Goal: Task Accomplishment & Management: Use online tool/utility

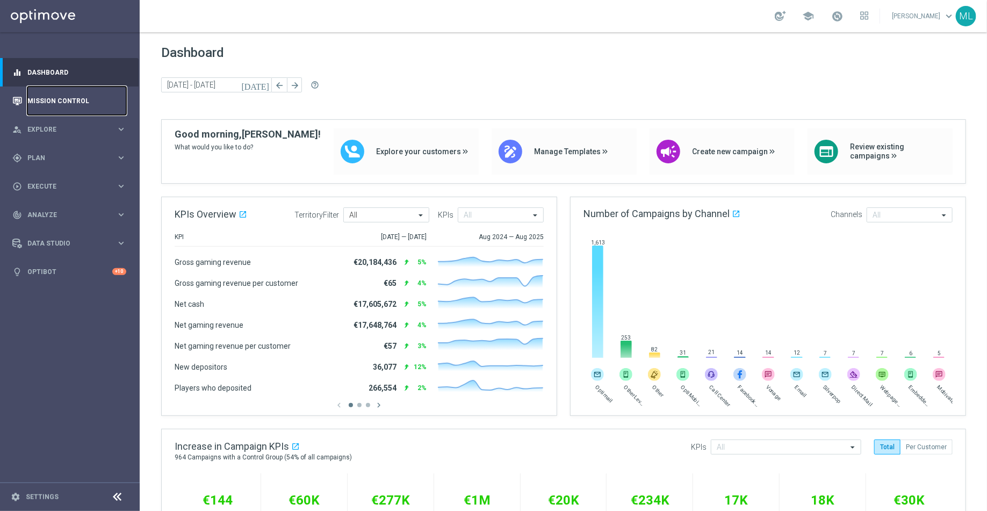
click at [75, 97] on link "Mission Control" at bounding box center [76, 100] width 99 height 28
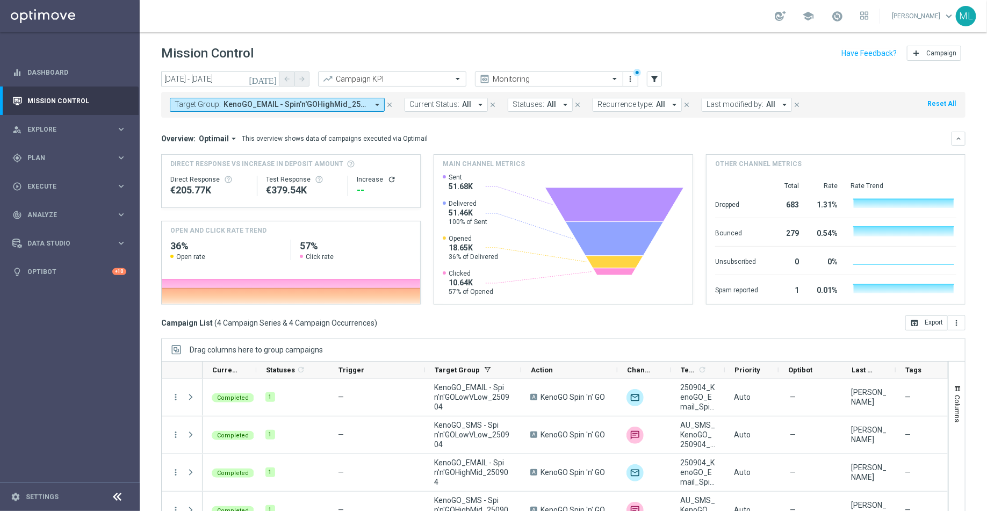
click at [270, 81] on icon "today" at bounding box center [263, 79] width 29 height 10
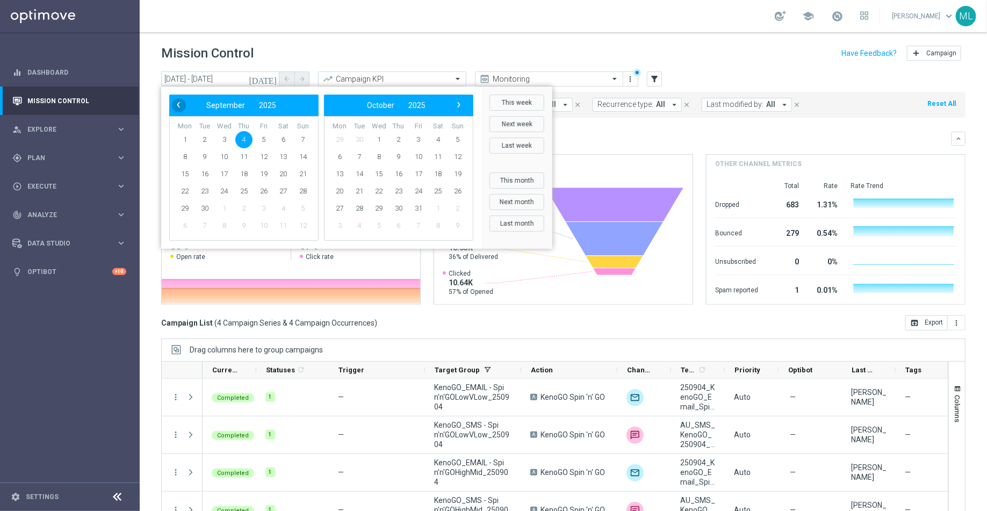
click at [178, 104] on span "‹" at bounding box center [178, 105] width 14 height 14
click at [185, 208] on span "25" at bounding box center [184, 208] width 17 height 17
click at [184, 206] on span "25" at bounding box center [184, 208] width 17 height 17
type input "25 Aug 2025 - 25 Aug 2025"
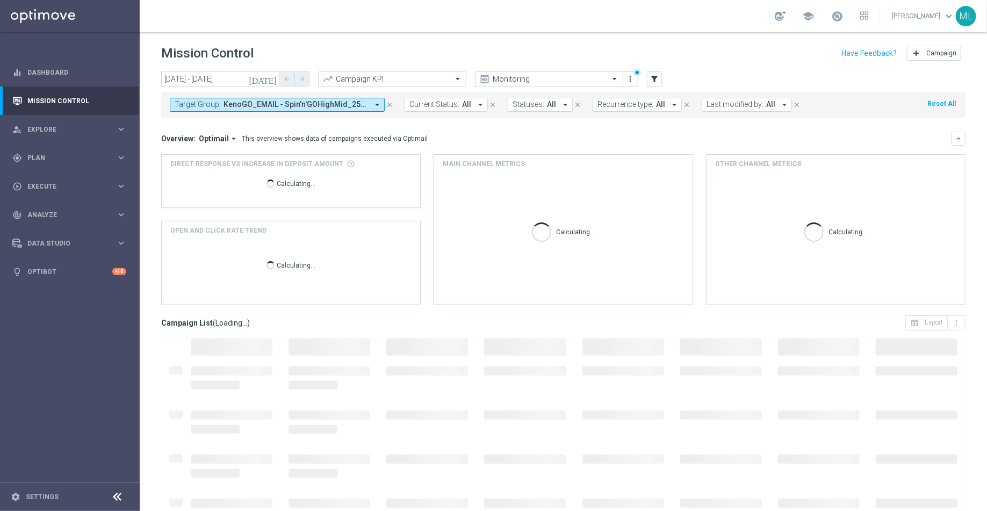
click at [349, 112] on div "Target Group: KenoGO_EMAIL - Spin'n'GOHighMid_250904, KenoGO_EMAIL - Spin'n'GOL…" at bounding box center [563, 105] width 804 height 26
click at [338, 106] on span "KenoGO_EMAIL - Spin'n'GOHighMid_250904, KenoGO_EMAIL - Spin'n'GOLowVLow_250904,…" at bounding box center [295, 104] width 144 height 9
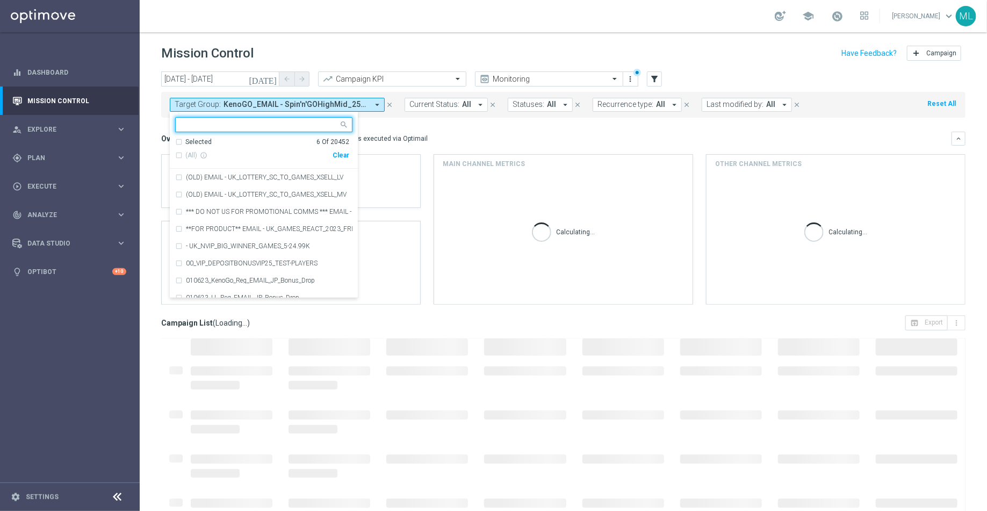
click at [0, 0] on div "Clear" at bounding box center [0, 0] width 0 height 0
click at [257, 123] on input "text" at bounding box center [259, 124] width 157 height 9
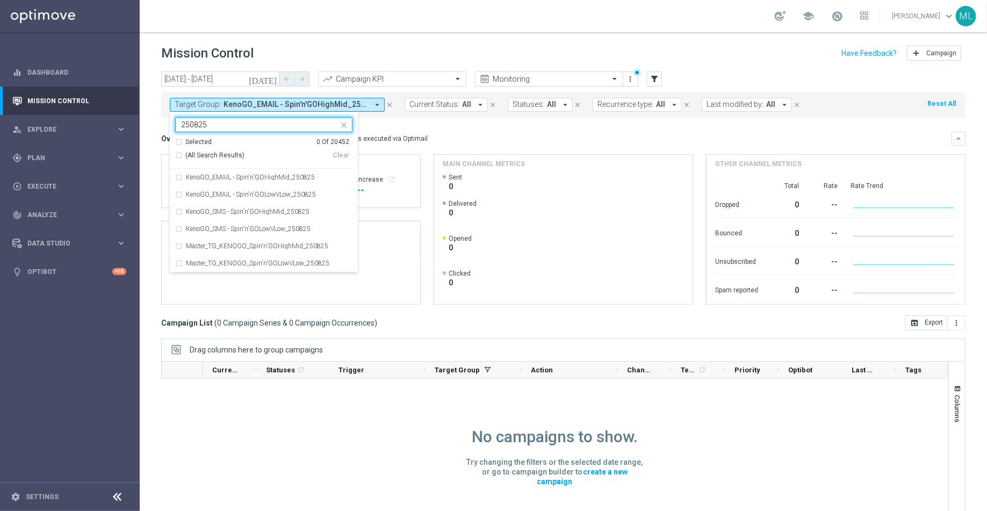
click at [178, 154] on div "(All Search Results)" at bounding box center [253, 155] width 157 height 9
type input "250825"
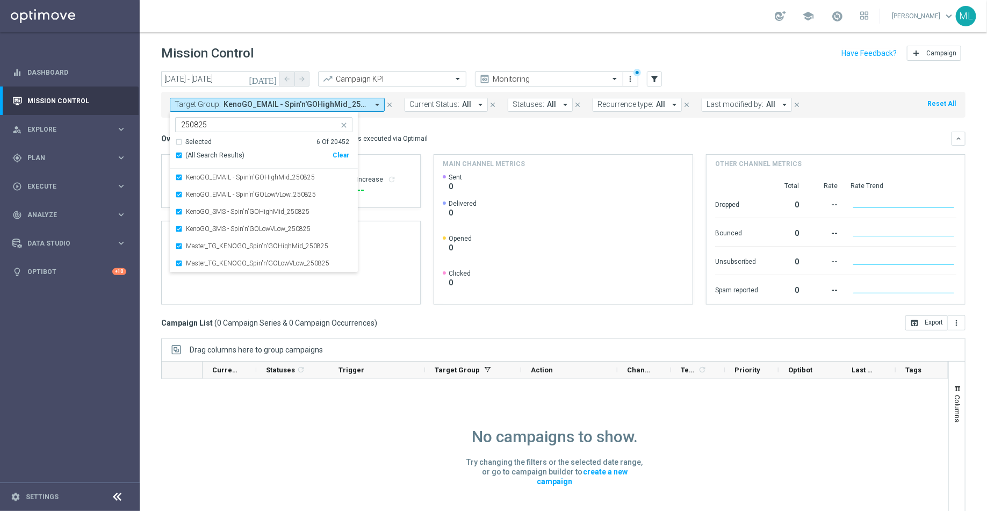
click at [454, 122] on mini-dashboard "Overview: Optimail arrow_drop_down This overview shows data of campaigns execut…" at bounding box center [563, 217] width 804 height 198
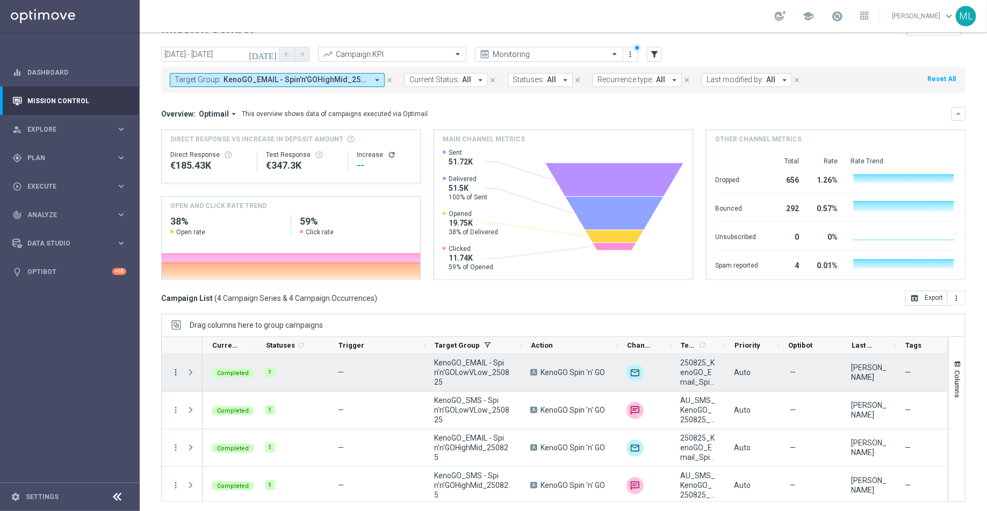
click at [175, 372] on icon "more_vert" at bounding box center [176, 372] width 10 height 10
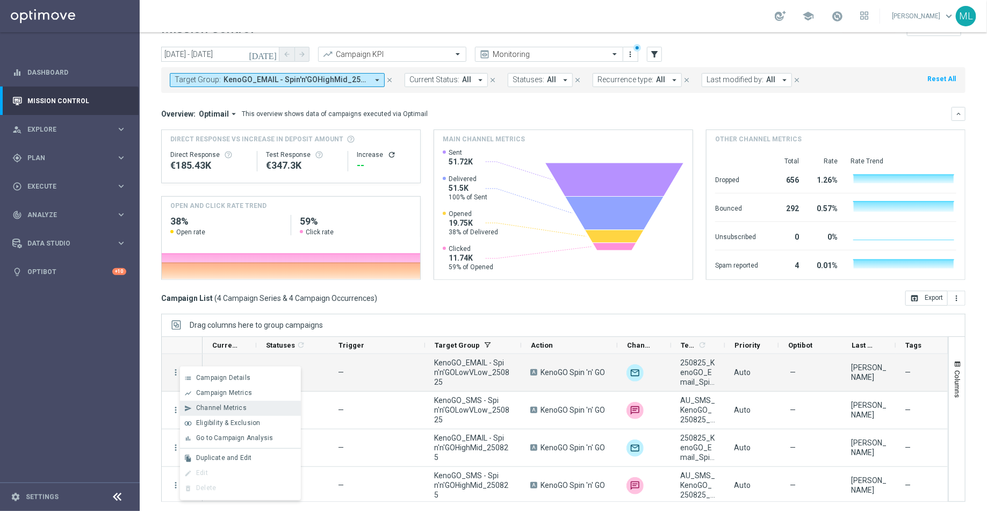
click at [205, 407] on span "Channel Metrics" at bounding box center [221, 408] width 50 height 8
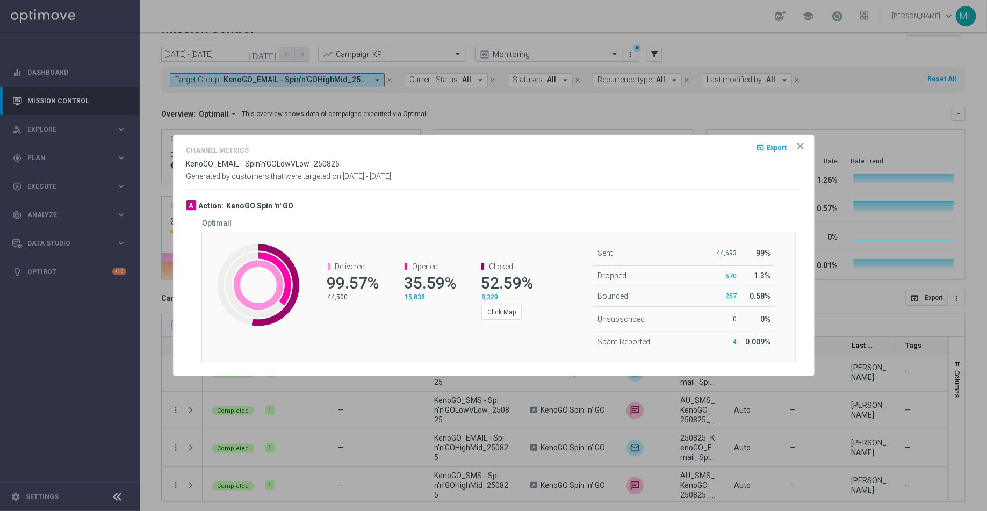
click at [804, 146] on icon "icon" at bounding box center [800, 146] width 11 height 11
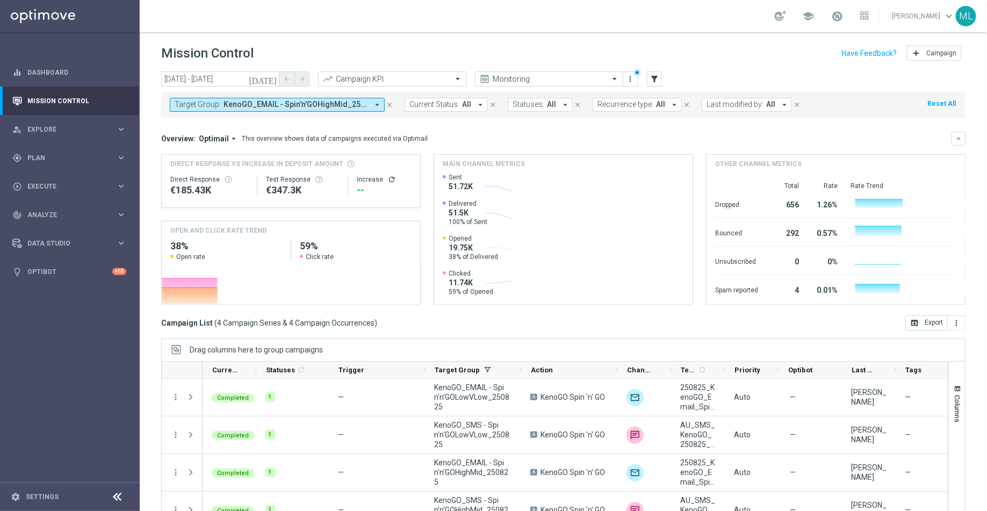
scroll to position [25, 0]
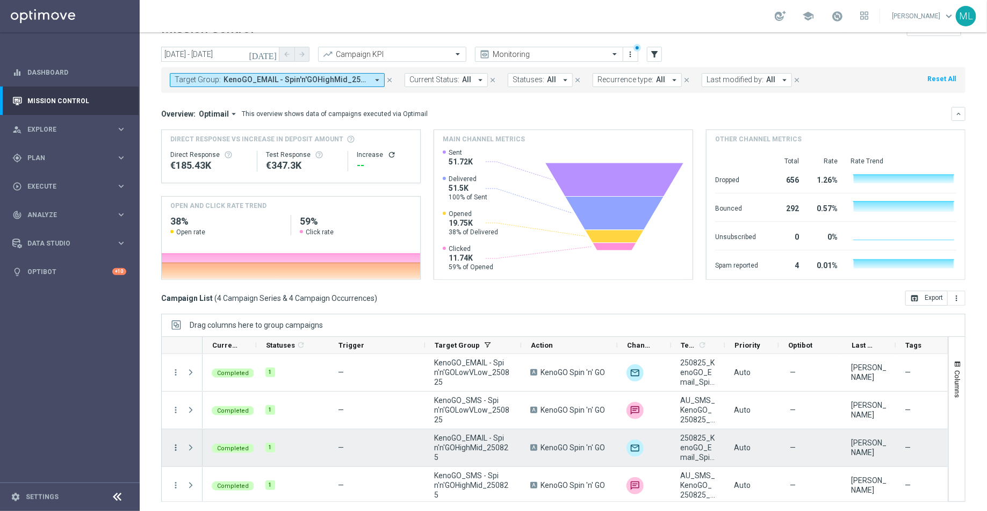
click at [176, 447] on icon "more_vert" at bounding box center [176, 448] width 10 height 10
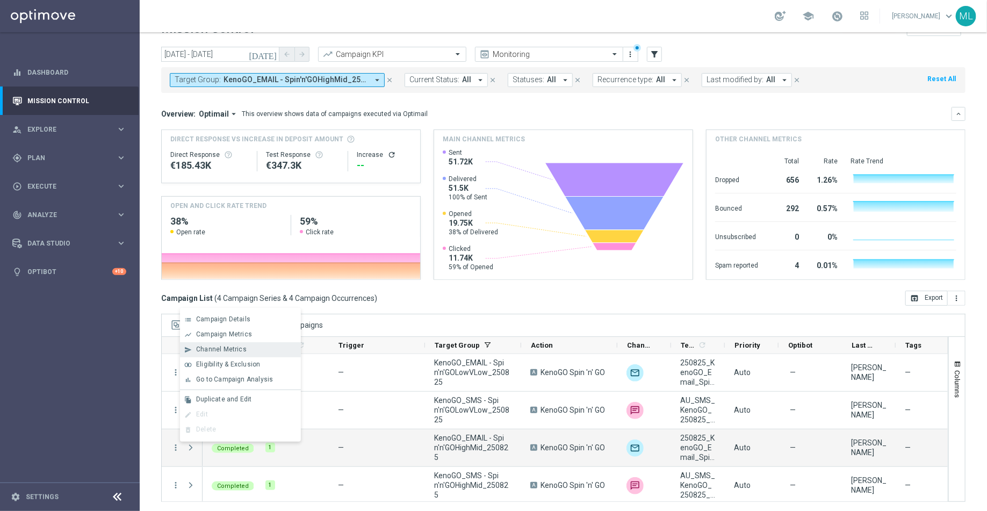
click at [209, 352] on span "Channel Metrics" at bounding box center [221, 349] width 50 height 8
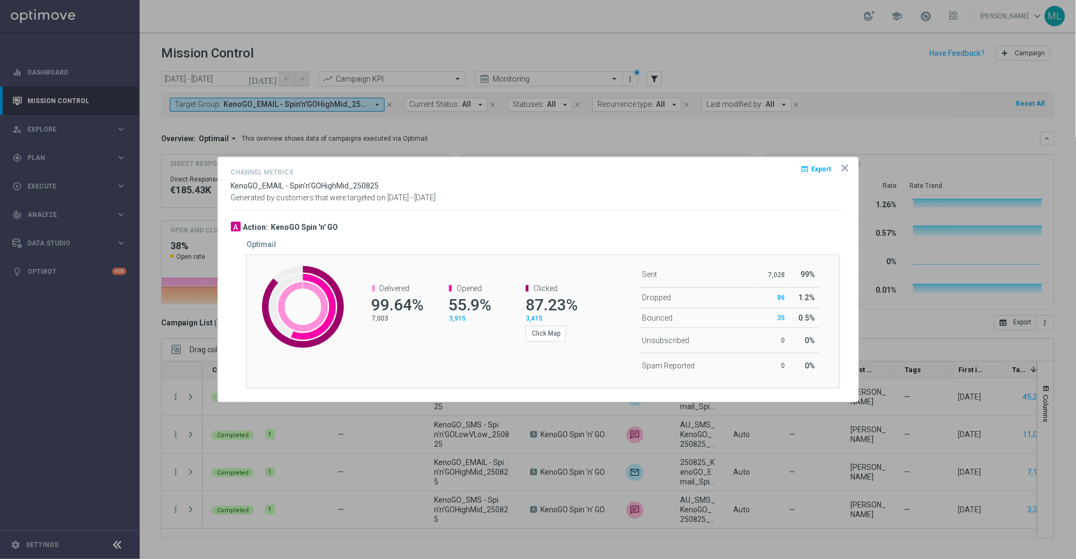
click at [841, 169] on icon "icon" at bounding box center [845, 168] width 11 height 11
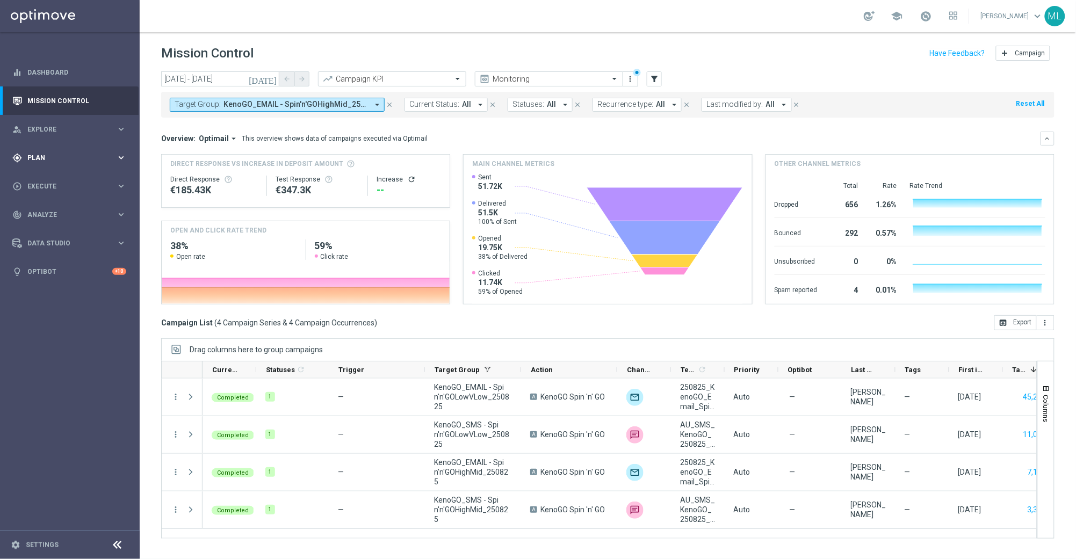
click at [123, 162] on icon "keyboard_arrow_right" at bounding box center [121, 158] width 10 height 10
click at [55, 180] on link "Target Groups" at bounding box center [70, 180] width 84 height 9
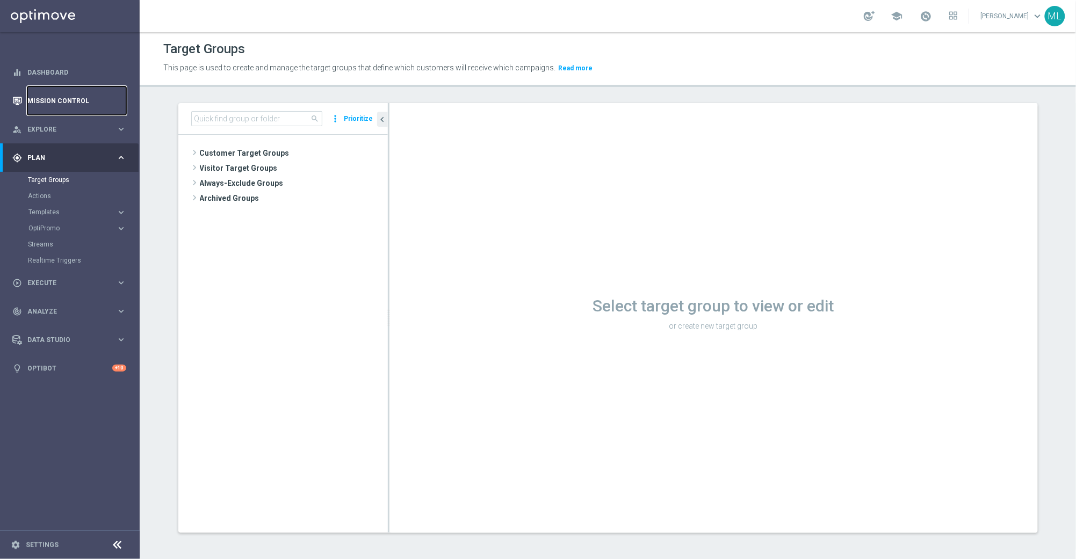
click at [53, 104] on link "Mission Control" at bounding box center [76, 100] width 99 height 28
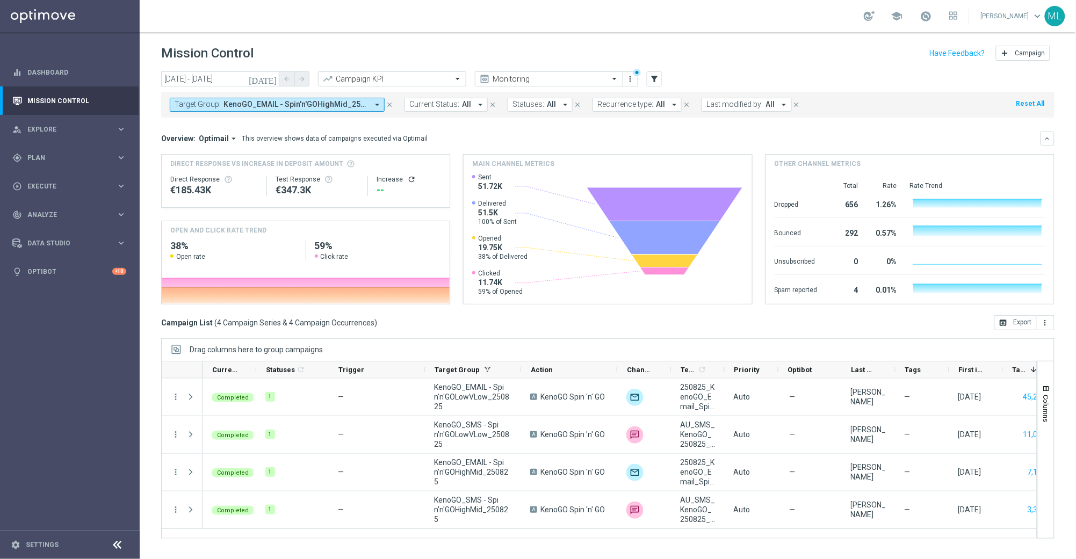
click at [276, 77] on icon "today" at bounding box center [263, 79] width 29 height 10
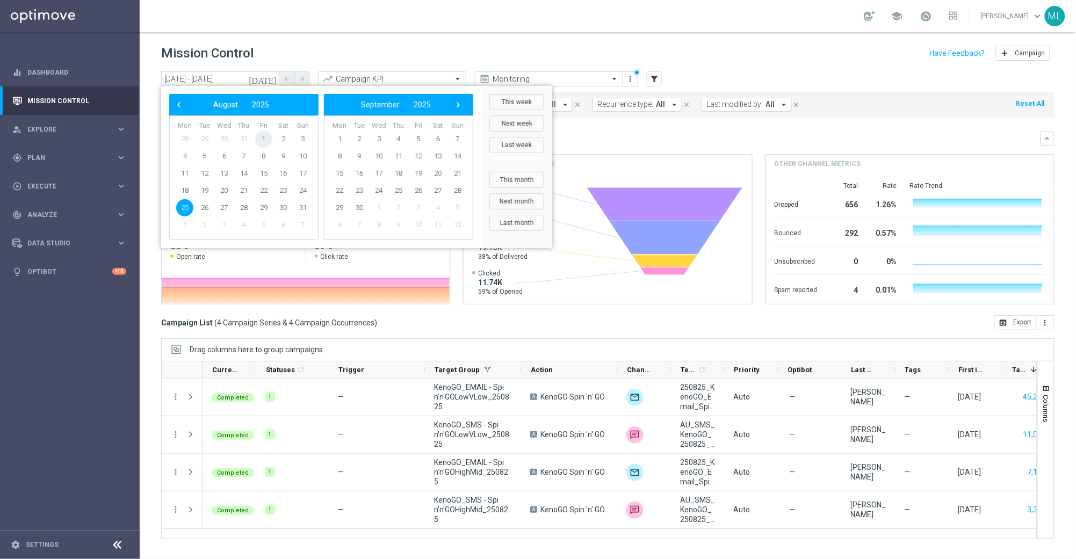
click at [266, 140] on span "1" at bounding box center [263, 139] width 17 height 17
type input "01 Aug 2025 - 01 Aug 2025"
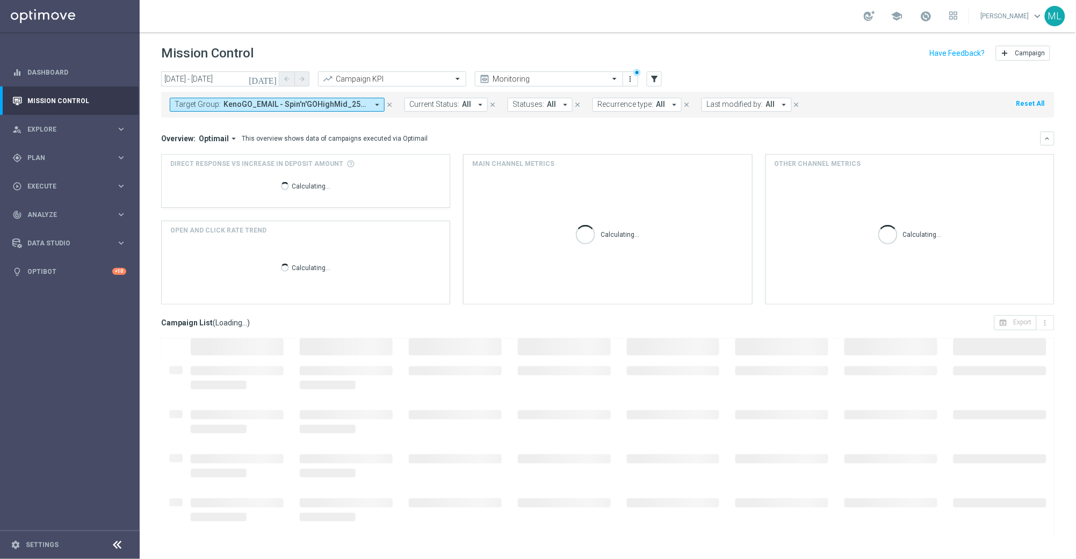
click at [366, 107] on span "KenoGO_EMAIL - Spin'n'GOHighMid_250825, KenoGO_EMAIL - Spin'n'GOLowVLow_250825,…" at bounding box center [295, 104] width 144 height 9
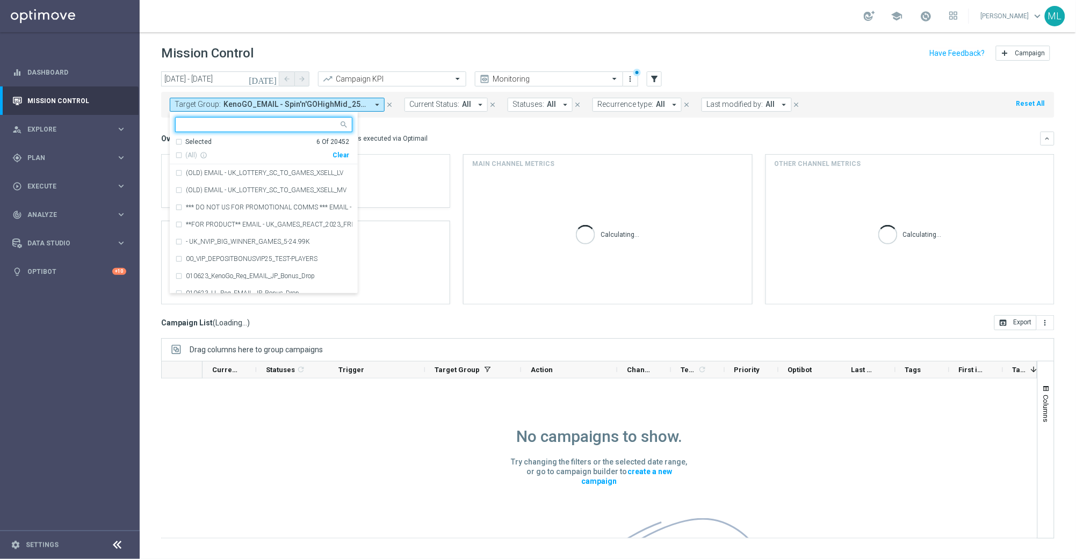
click at [0, 0] on div "Clear" at bounding box center [0, 0] width 0 height 0
click at [258, 125] on input "text" at bounding box center [259, 124] width 157 height 9
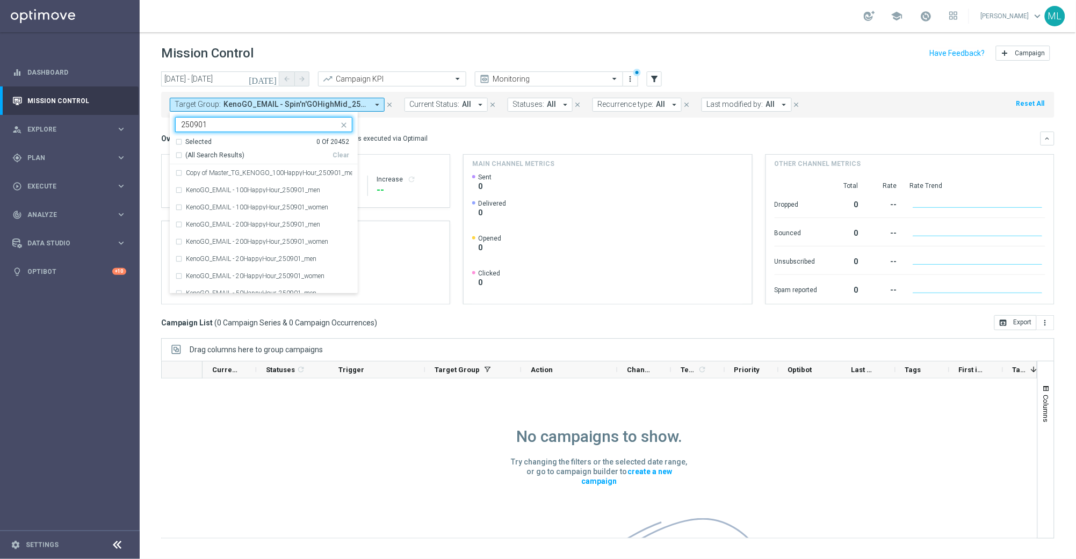
click at [180, 155] on div "(All Search Results)" at bounding box center [253, 155] width 157 height 9
type input "250901"
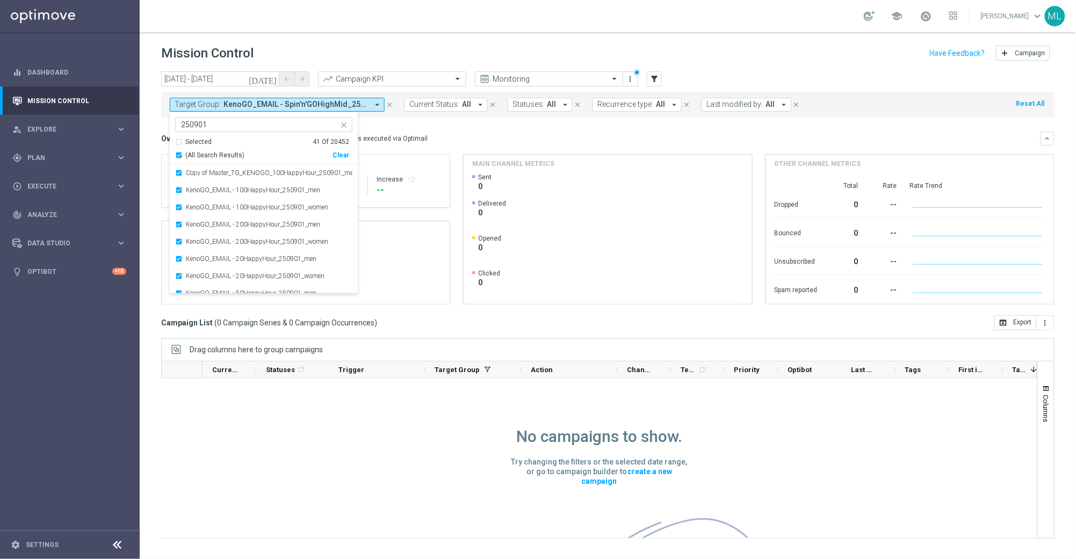
click at [451, 136] on div "Overview: Optimail arrow_drop_down This overview shows data of campaigns execut…" at bounding box center [600, 139] width 879 height 10
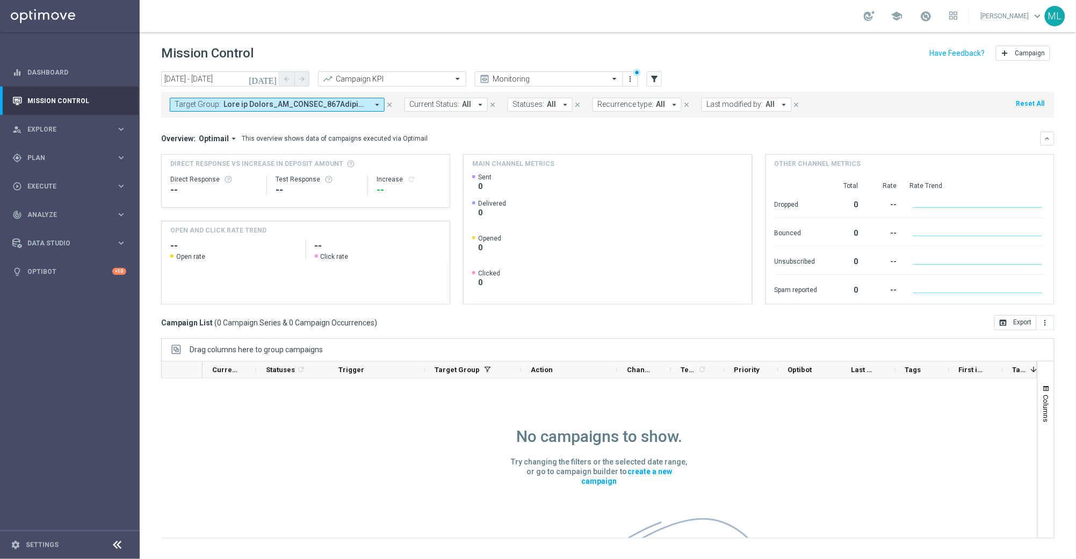
click at [376, 102] on icon "arrow_drop_down" at bounding box center [377, 105] width 10 height 10
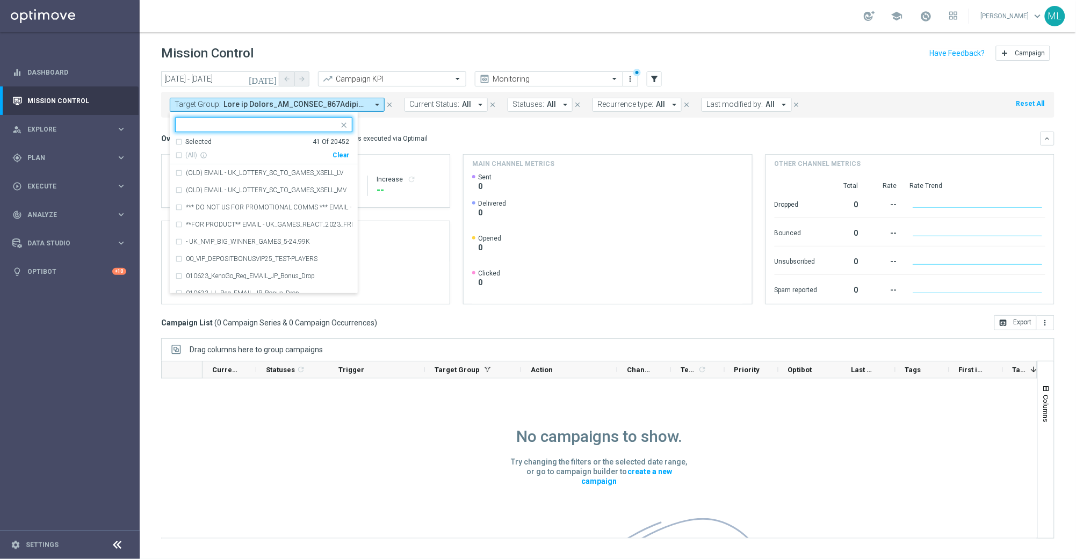
click at [234, 123] on input "text" at bounding box center [259, 124] width 157 height 9
click at [0, 0] on div "Clear" at bounding box center [0, 0] width 0 height 0
click at [288, 126] on input "text" at bounding box center [259, 124] width 157 height 9
click at [180, 153] on div "(All Search Results)" at bounding box center [253, 155] width 157 height 9
type input "250901"
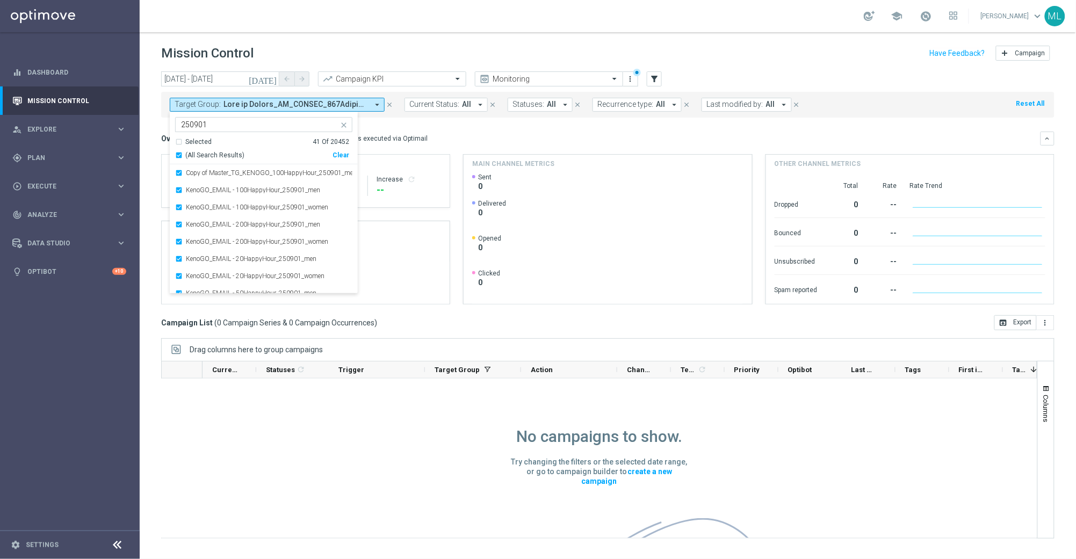
click at [288, 148] on div "(All Search Results) Clear" at bounding box center [262, 153] width 174 height 13
click at [411, 127] on mini-dashboard "Overview: Optimail arrow_drop_down This overview shows data of campaigns execut…" at bounding box center [607, 217] width 893 height 198
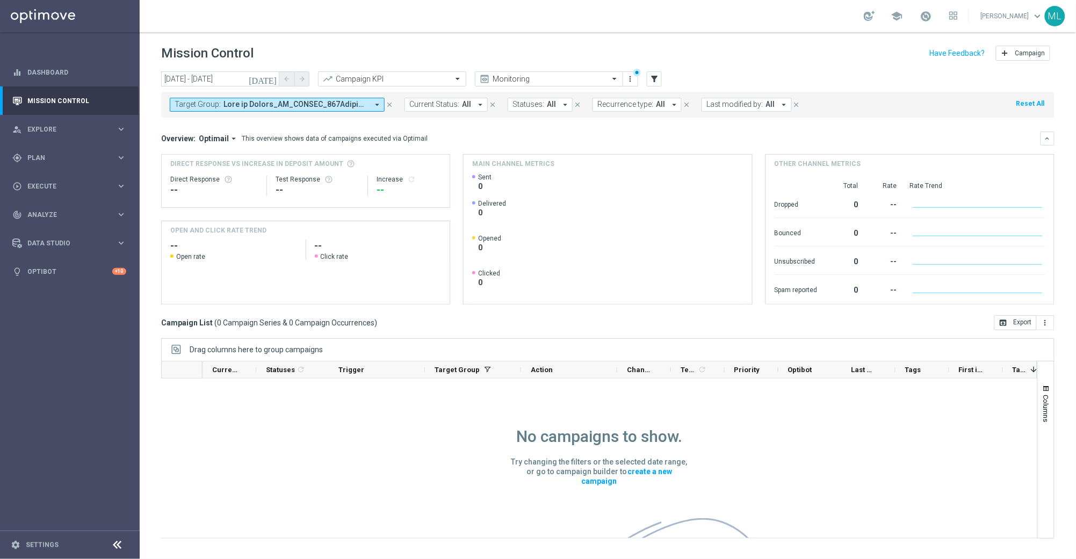
click at [270, 76] on icon "today" at bounding box center [263, 79] width 29 height 10
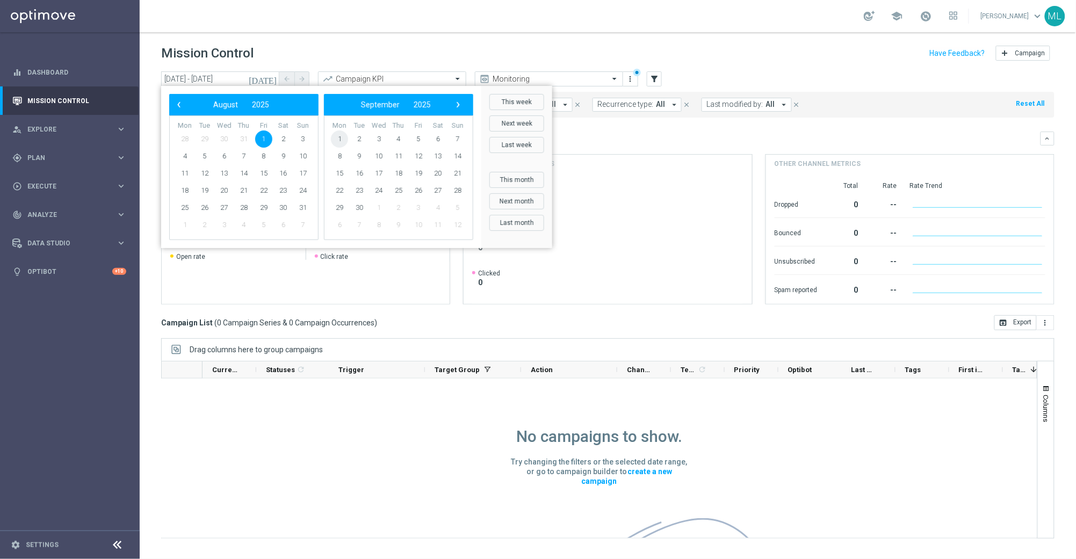
click at [334, 138] on span "1" at bounding box center [339, 139] width 17 height 17
click at [185, 138] on span "1" at bounding box center [184, 139] width 17 height 17
type input "01 Sep 2025 - 01 Sep 2025"
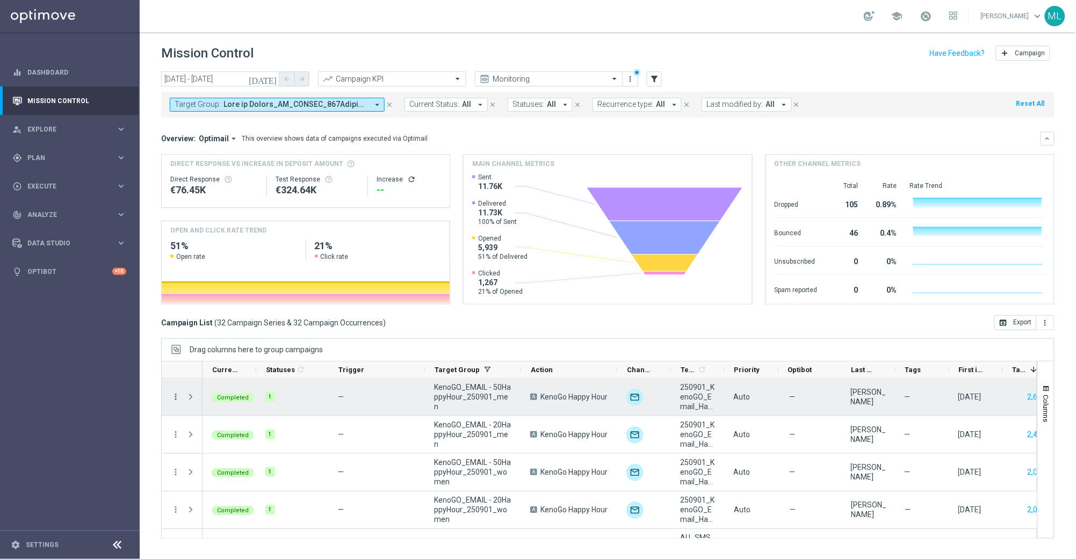
click at [179, 398] on icon "more_vert" at bounding box center [176, 397] width 10 height 10
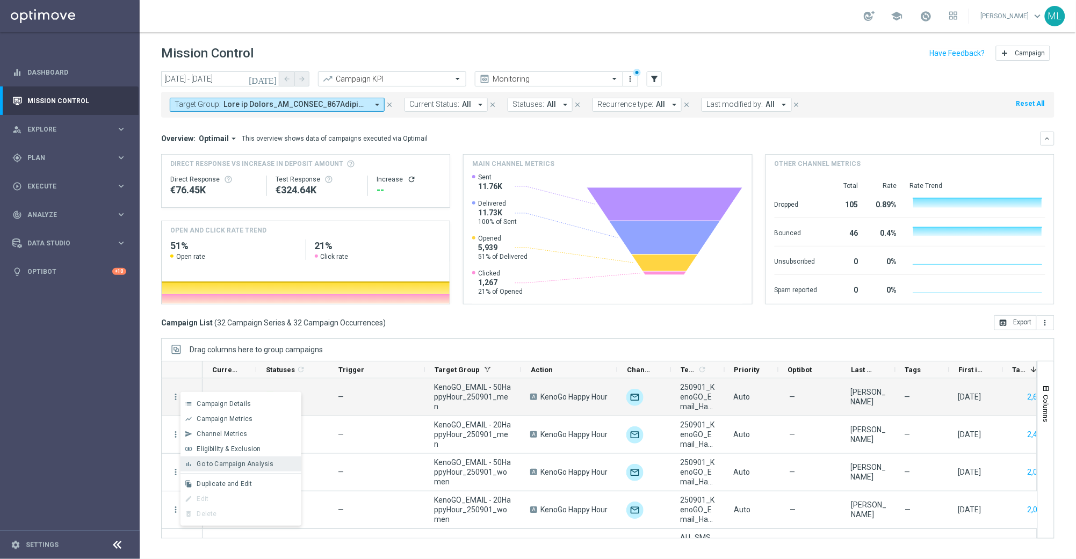
click at [226, 460] on span "Go to Campaign Analysis" at bounding box center [235, 464] width 77 height 8
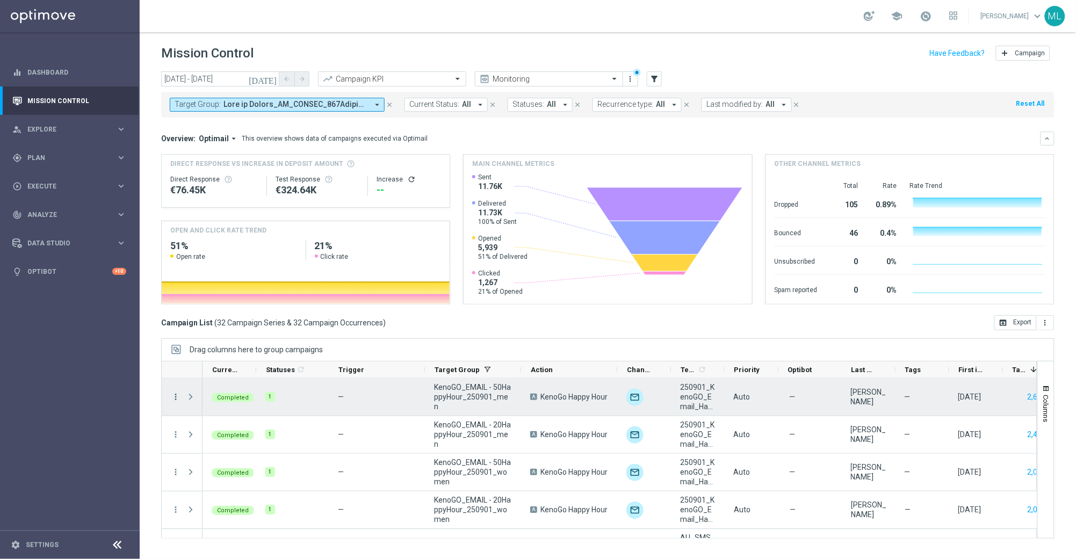
click at [177, 396] on icon "more_vert" at bounding box center [176, 397] width 10 height 10
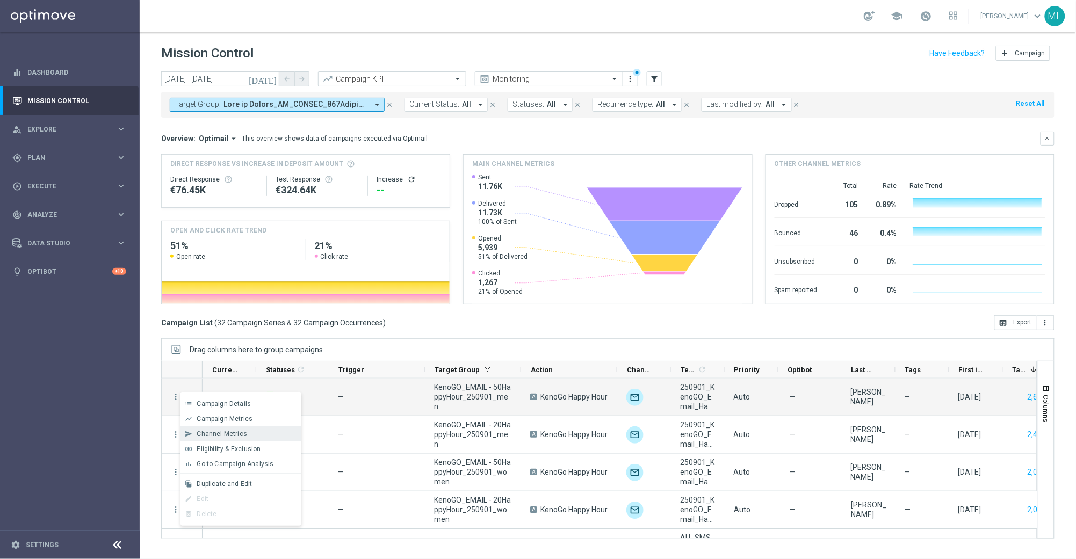
click at [236, 433] on span "Channel Metrics" at bounding box center [222, 434] width 50 height 8
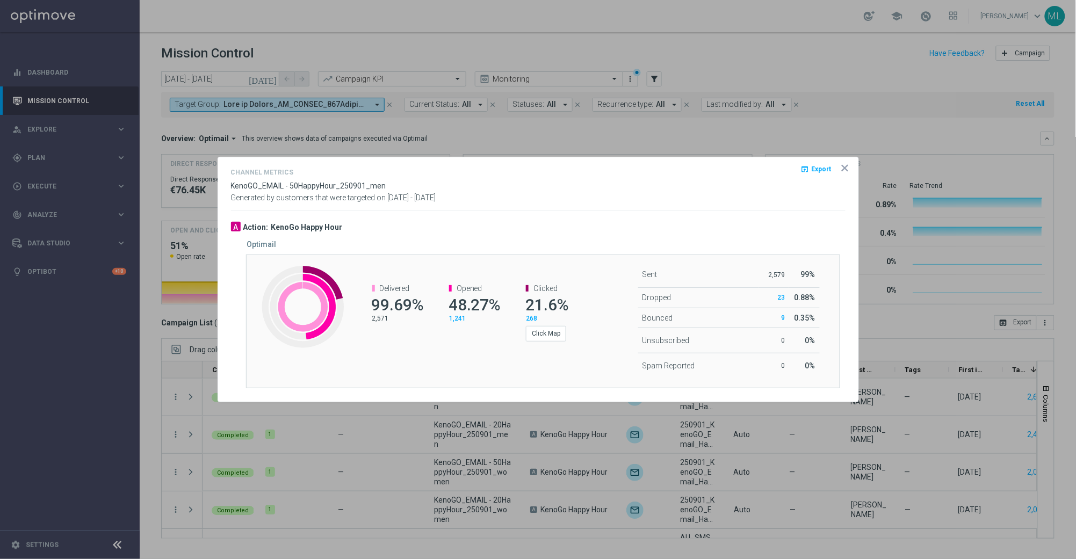
click at [820, 170] on span "Export" at bounding box center [822, 169] width 20 height 8
click at [844, 169] on icon "icon" at bounding box center [845, 168] width 11 height 11
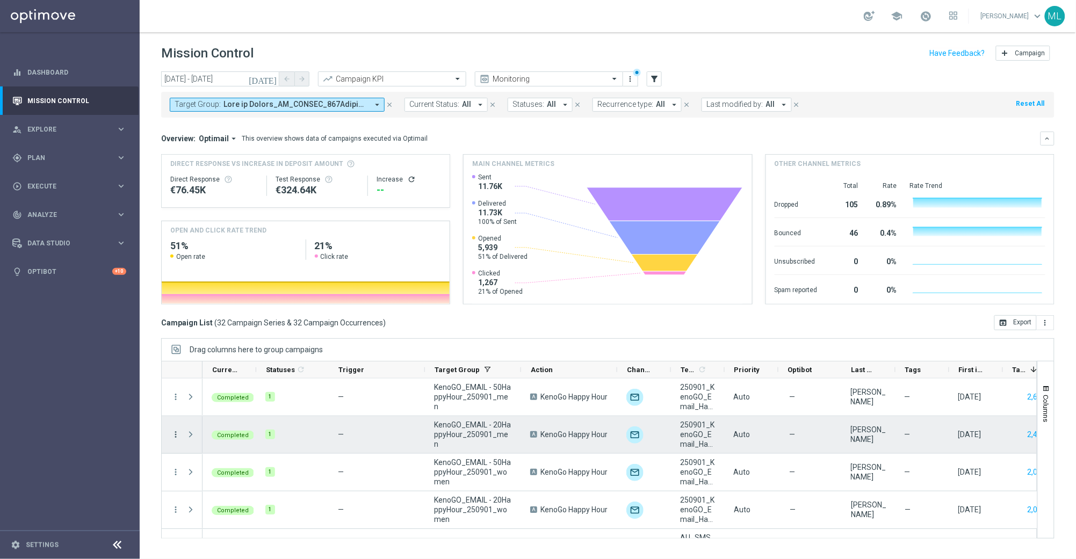
click at [175, 433] on icon "more_vert" at bounding box center [176, 435] width 10 height 10
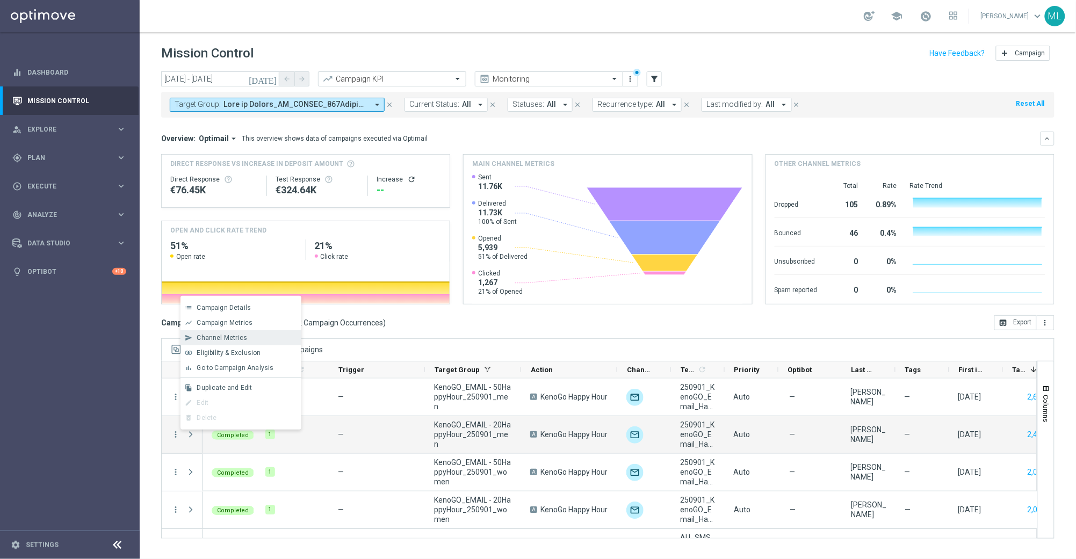
click at [223, 339] on span "Channel Metrics" at bounding box center [222, 338] width 50 height 8
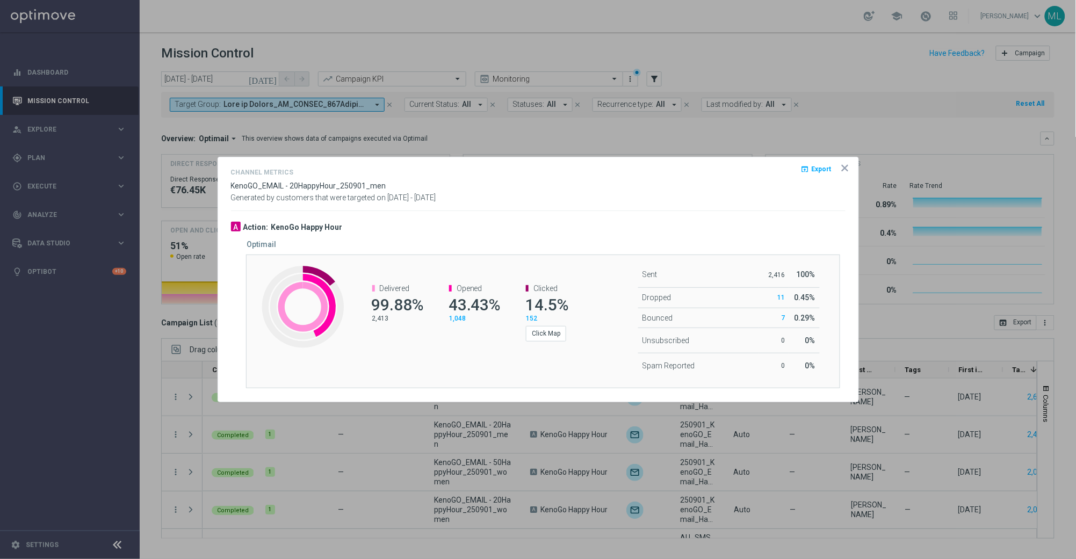
click at [811, 171] on button "open_in_browser Export" at bounding box center [816, 169] width 33 height 13
click at [733, 202] on div "Channel Metrics open_in_browser Export KenoGO_EMAIL - 20HappyHour_250901_men Ge…" at bounding box center [538, 188] width 615 height 45
click at [847, 168] on icon "icon" at bounding box center [845, 168] width 11 height 11
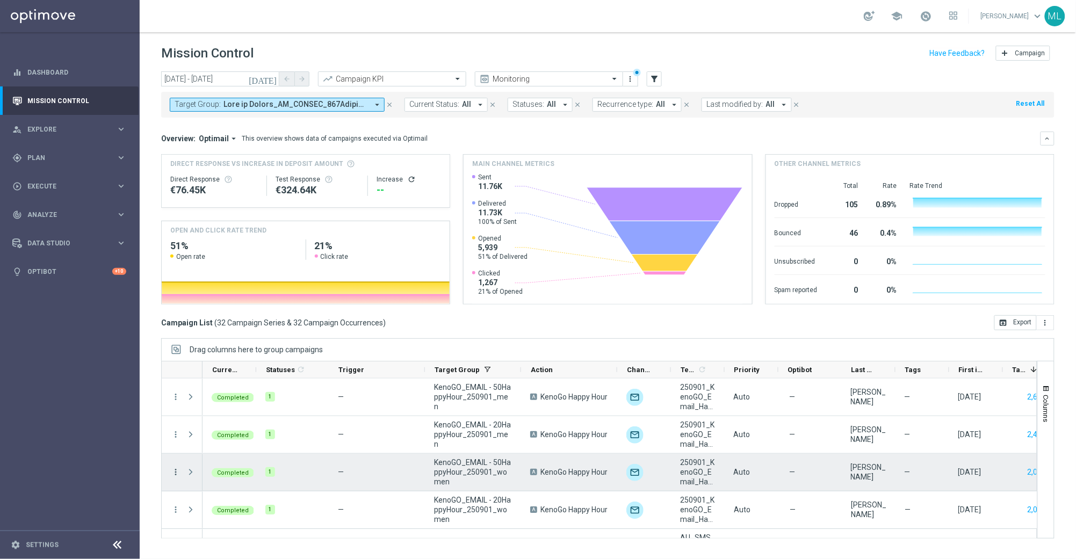
click at [172, 473] on icon "more_vert" at bounding box center [176, 472] width 10 height 10
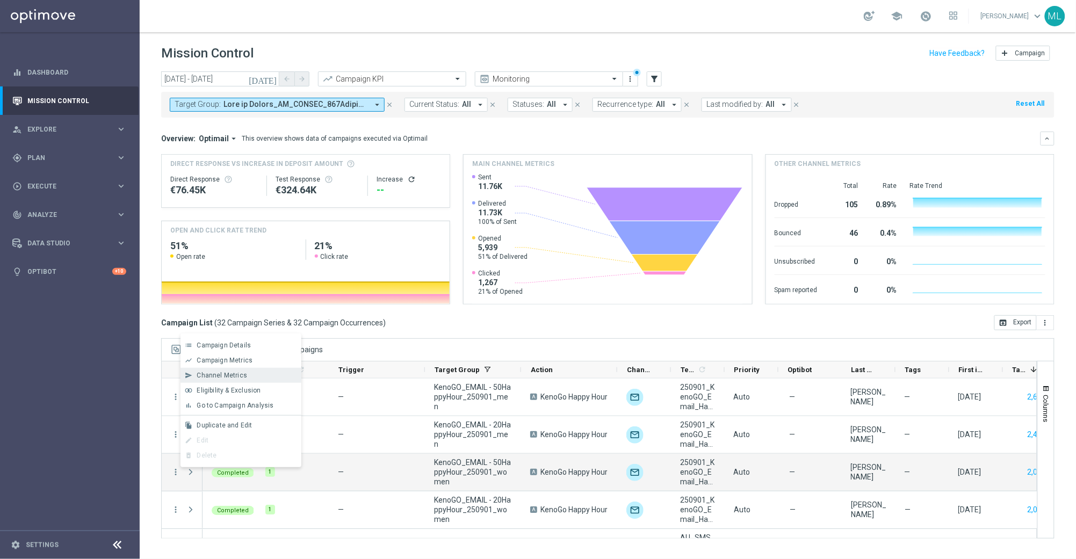
click at [229, 377] on span "Channel Metrics" at bounding box center [222, 376] width 50 height 8
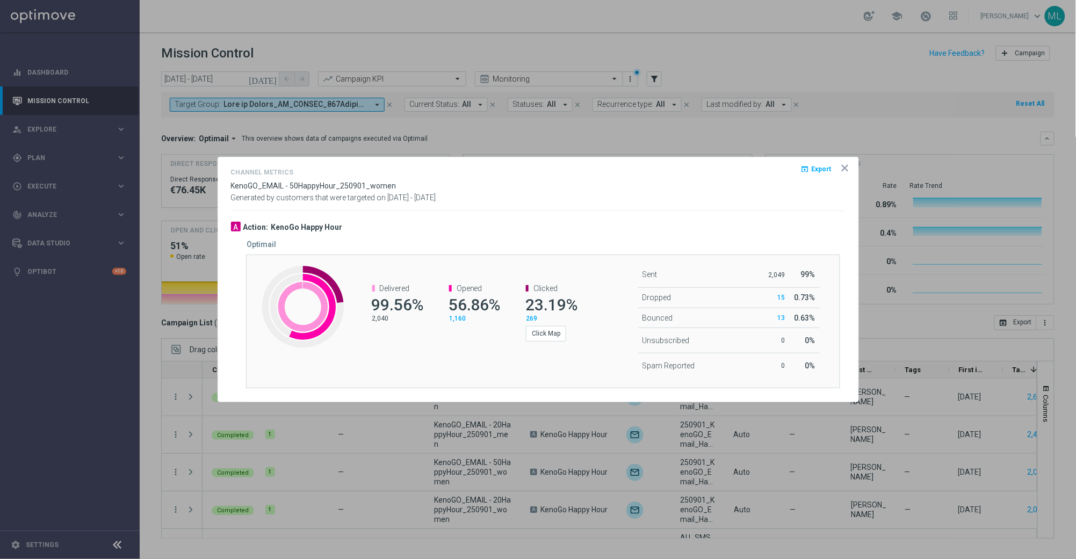
click at [819, 170] on span "Export" at bounding box center [822, 169] width 20 height 8
click at [711, 192] on div "Channel Metrics open_in_browser Export KenoGO_EMAIL - 50HappyHour_250901_women …" at bounding box center [538, 184] width 615 height 37
click at [846, 170] on icon "icon" at bounding box center [845, 168] width 11 height 11
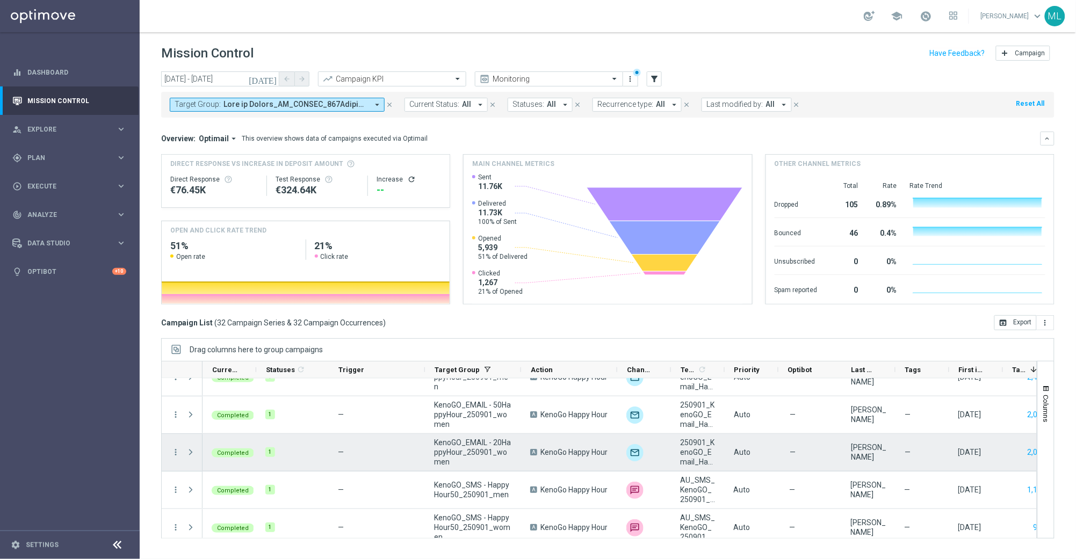
scroll to position [59, 0]
click at [177, 447] on icon "more_vert" at bounding box center [176, 451] width 10 height 10
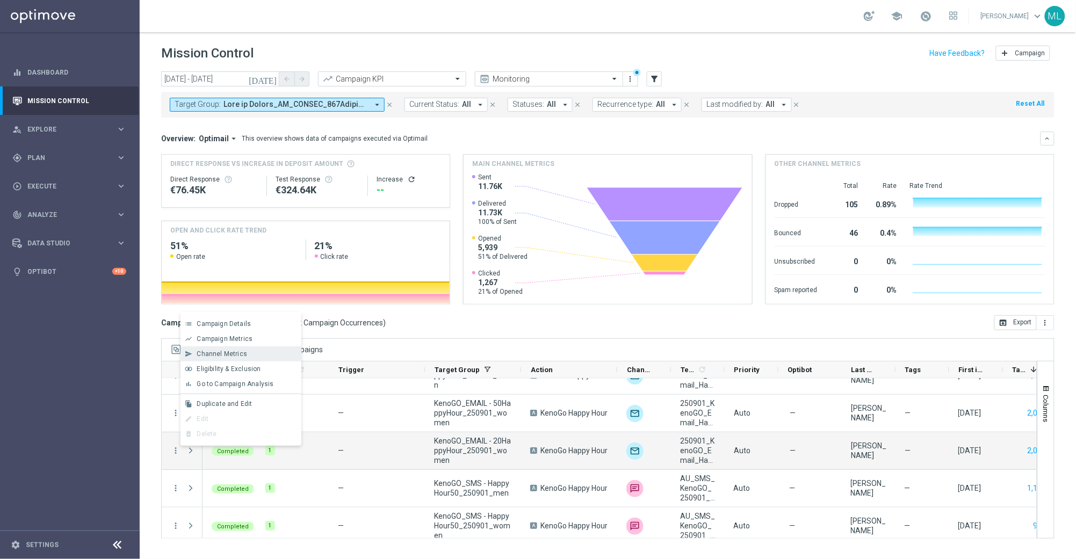
click at [235, 351] on span "Channel Metrics" at bounding box center [222, 354] width 50 height 8
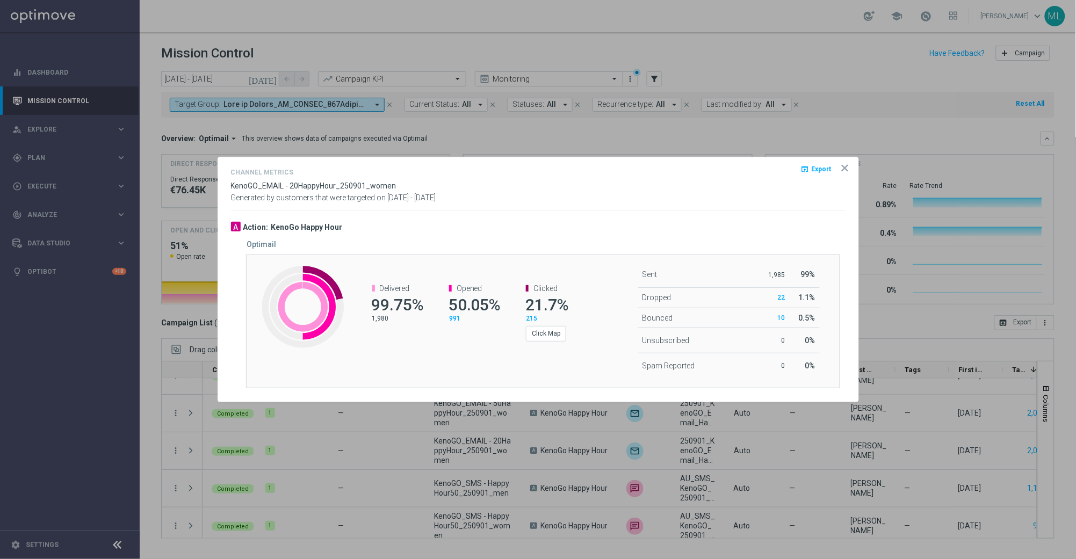
click at [805, 169] on icon "open_in_browser" at bounding box center [805, 169] width 9 height 9
click at [731, 181] on div "Channel Metrics open_in_browser Export KenoGO_EMAIL - 20HappyHour_250901_women …" at bounding box center [538, 184] width 615 height 37
click at [846, 168] on icon "icon" at bounding box center [844, 167] width 5 height 5
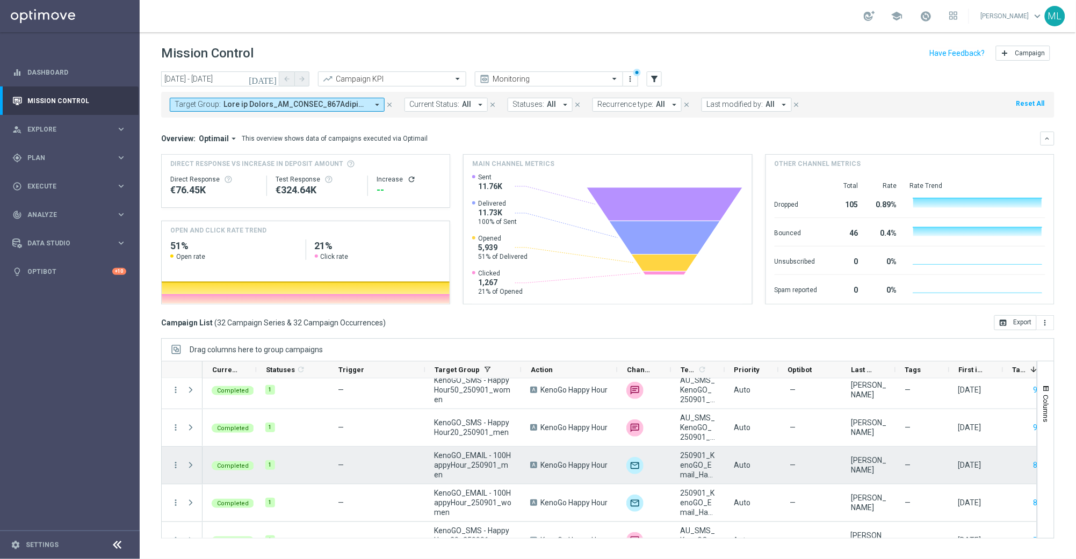
scroll to position [199, 0]
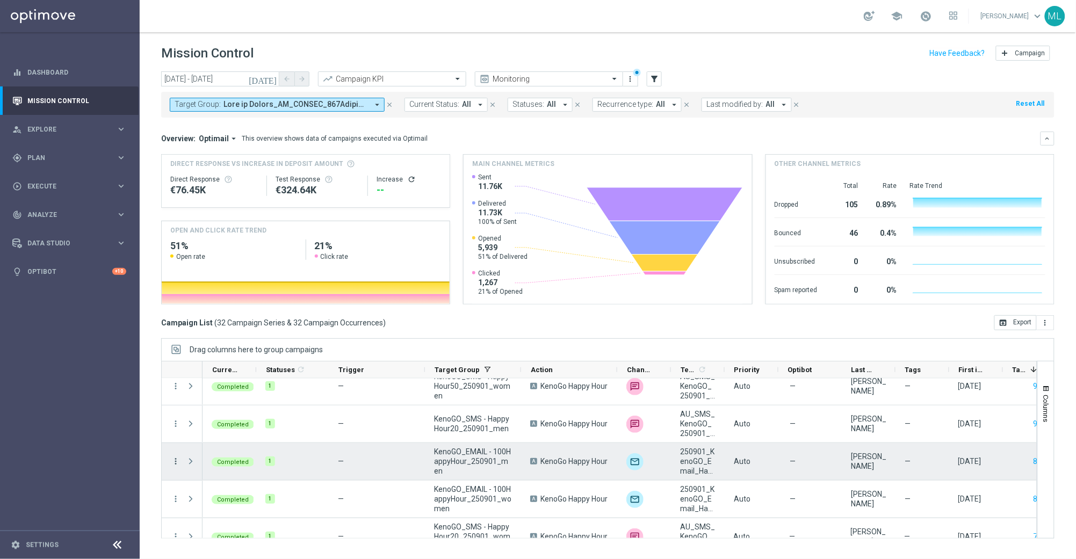
click at [176, 459] on icon "more_vert" at bounding box center [176, 462] width 10 height 10
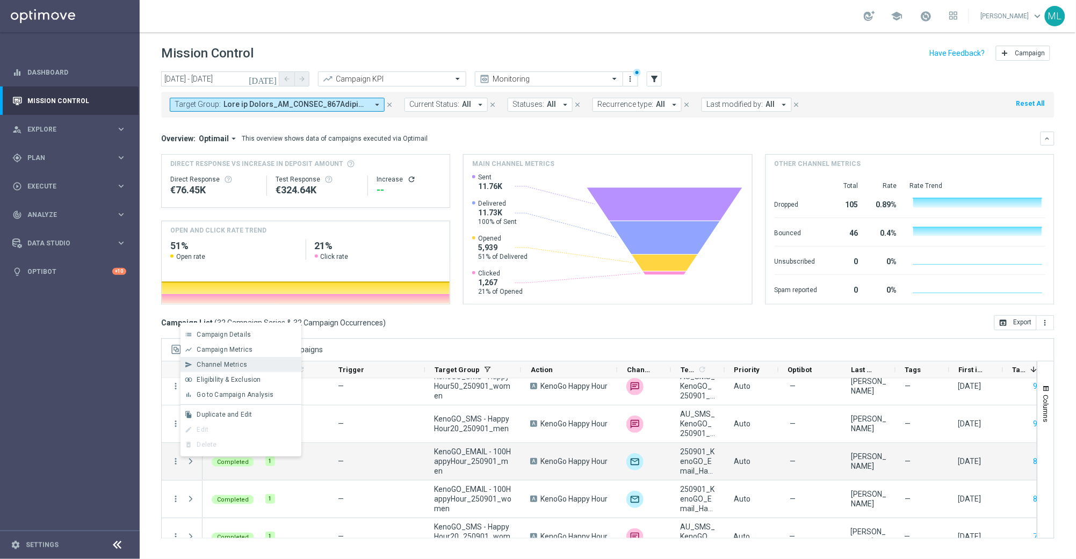
click at [238, 367] on span "Channel Metrics" at bounding box center [222, 365] width 50 height 8
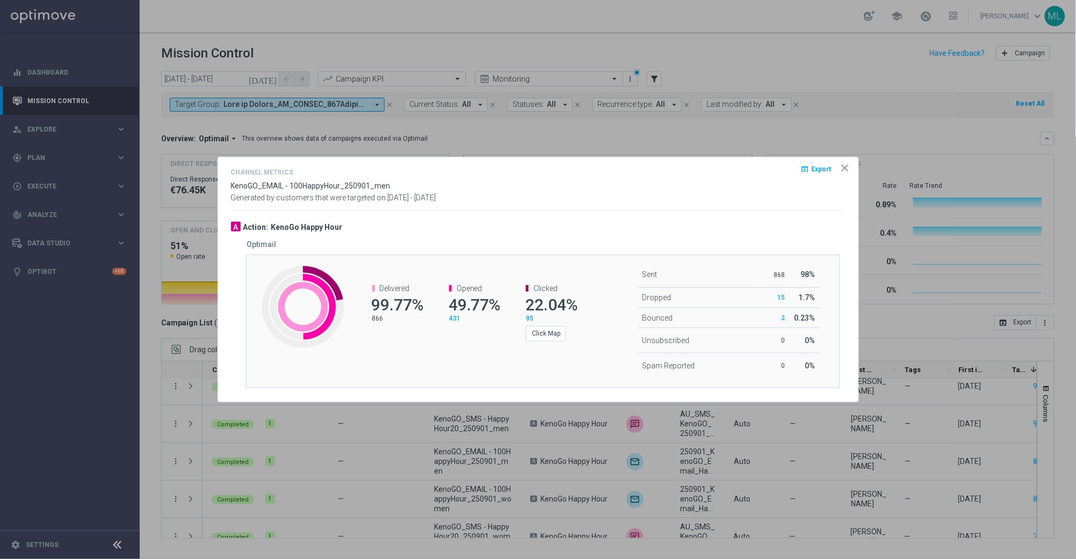
click at [824, 169] on span "Export" at bounding box center [822, 169] width 20 height 8
click at [734, 175] on div "Channel Metrics open_in_browser Export" at bounding box center [538, 174] width 615 height 16
click at [844, 167] on icon "icon" at bounding box center [844, 167] width 5 height 5
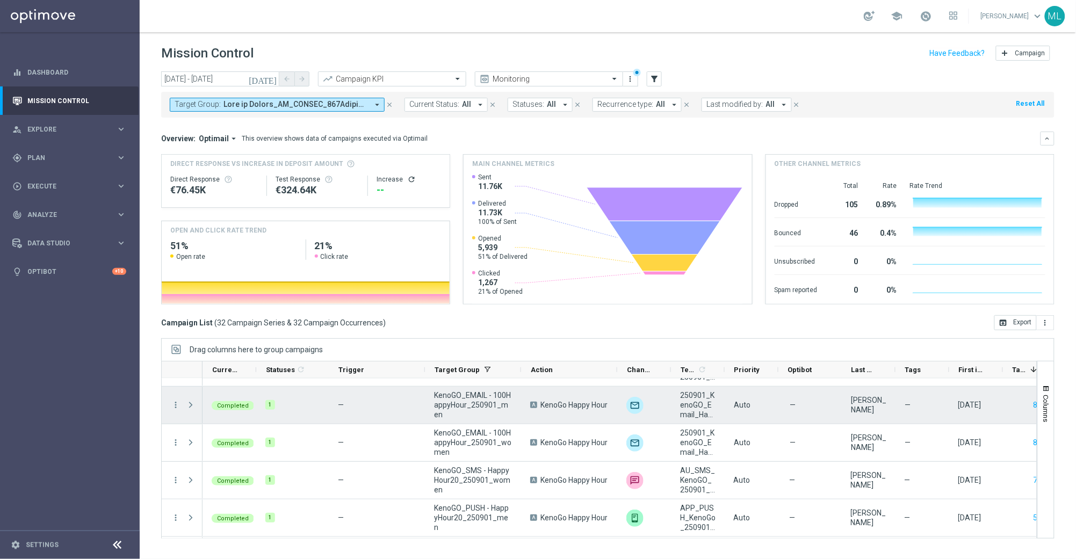
scroll to position [266, 0]
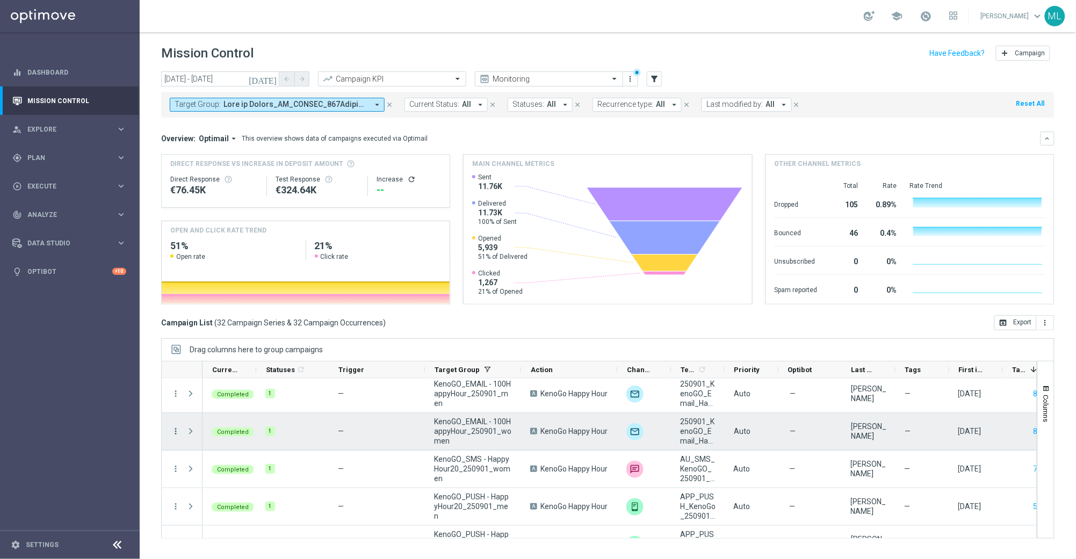
click at [175, 431] on icon "more_vert" at bounding box center [176, 432] width 10 height 10
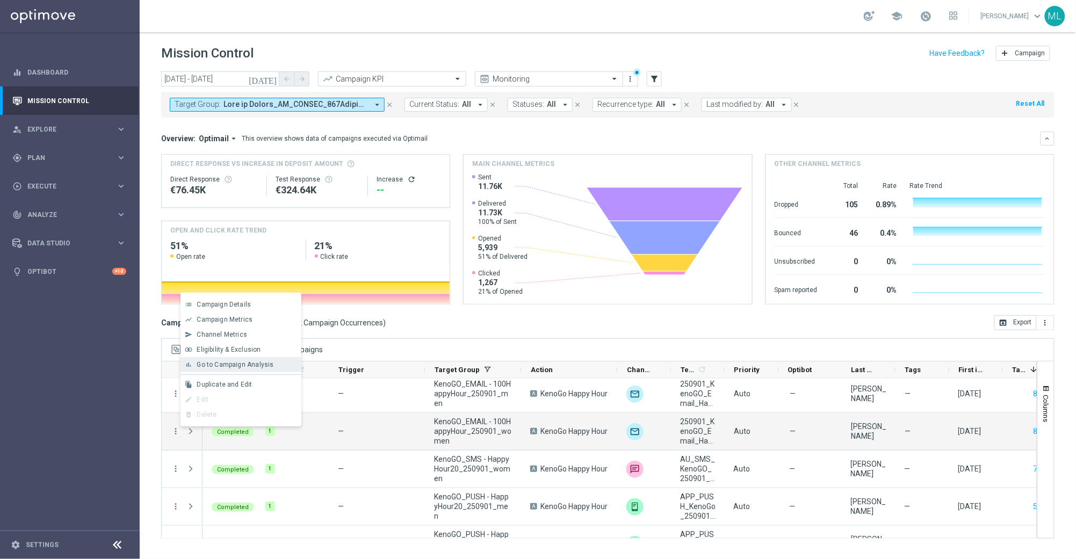
click at [220, 366] on span "Go to Campaign Analysis" at bounding box center [235, 365] width 77 height 8
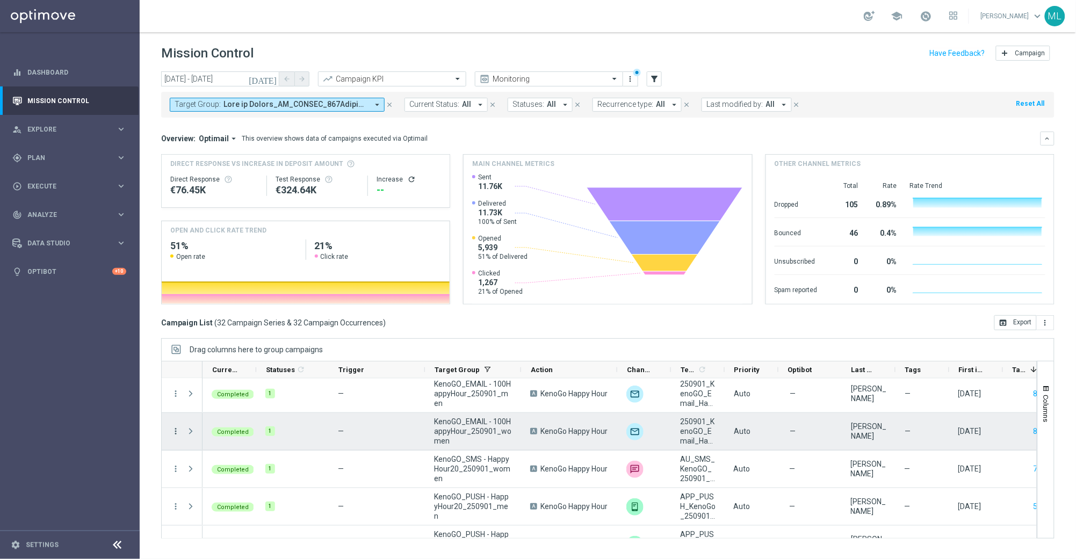
click at [175, 430] on icon "more_vert" at bounding box center [176, 432] width 10 height 10
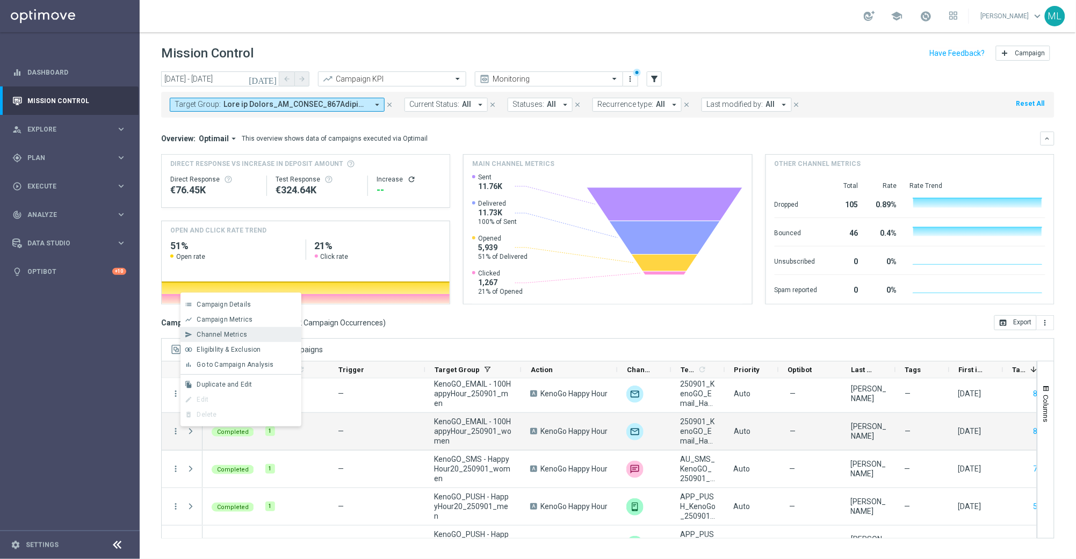
click at [229, 336] on span "Channel Metrics" at bounding box center [222, 335] width 50 height 8
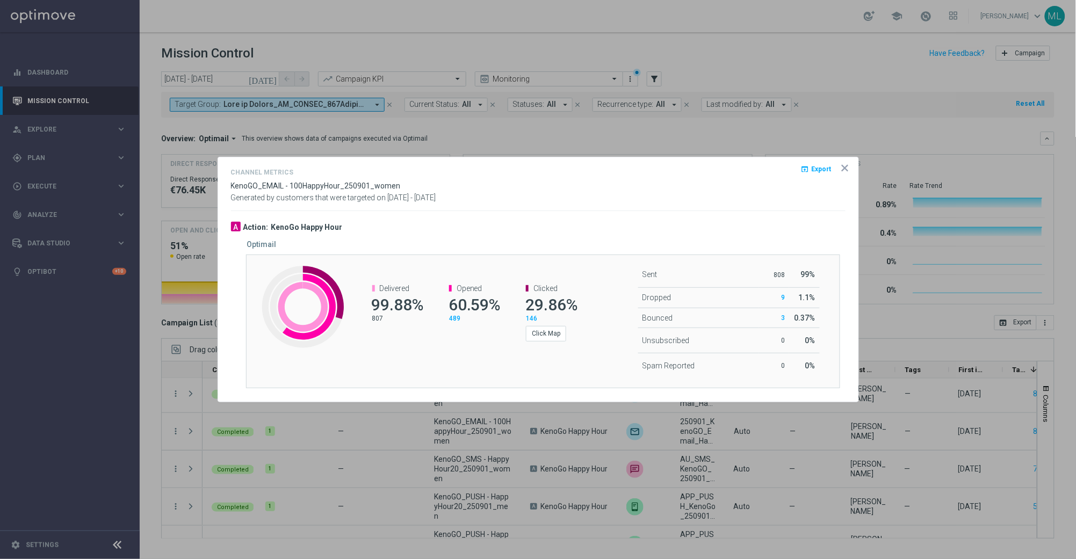
click at [822, 168] on span "Export" at bounding box center [822, 169] width 20 height 8
click at [754, 188] on div "Channel Metrics open_in_browser Export KenoGO_EMAIL - 100HappyHour_250901_women…" at bounding box center [538, 184] width 615 height 37
click at [844, 170] on icon "icon" at bounding box center [845, 168] width 11 height 11
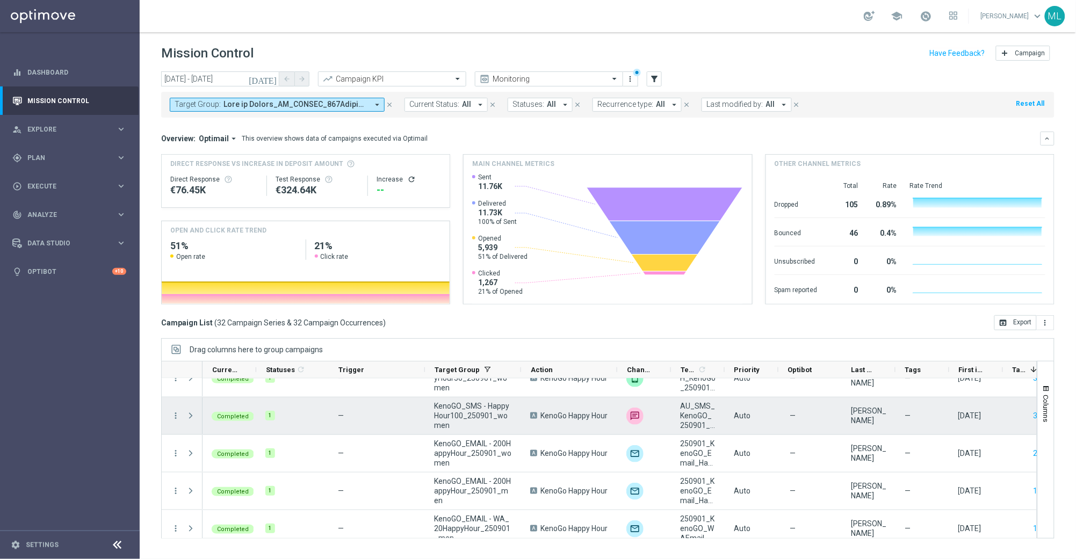
scroll to position [568, 0]
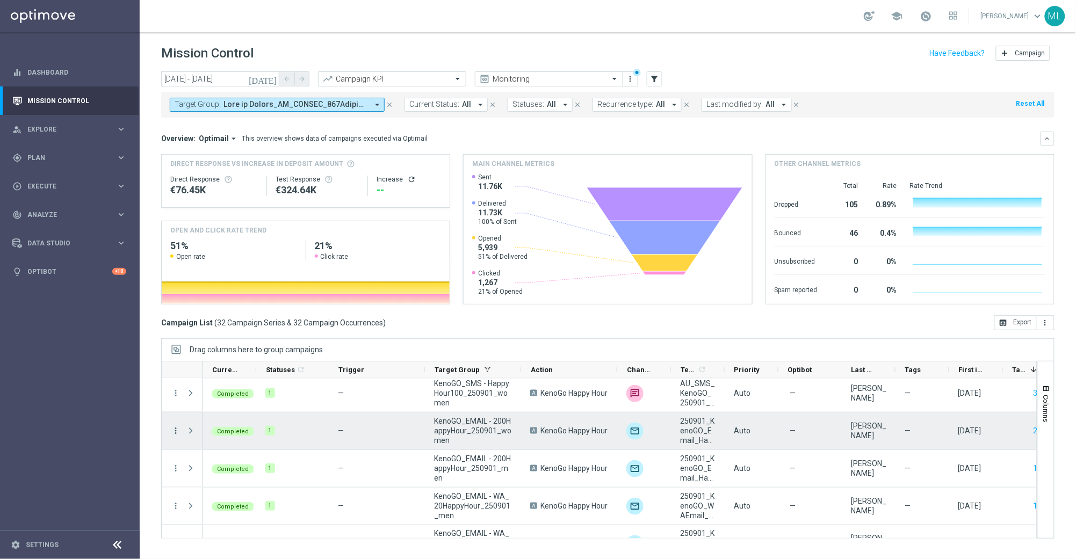
click at [175, 428] on icon "more_vert" at bounding box center [176, 431] width 10 height 10
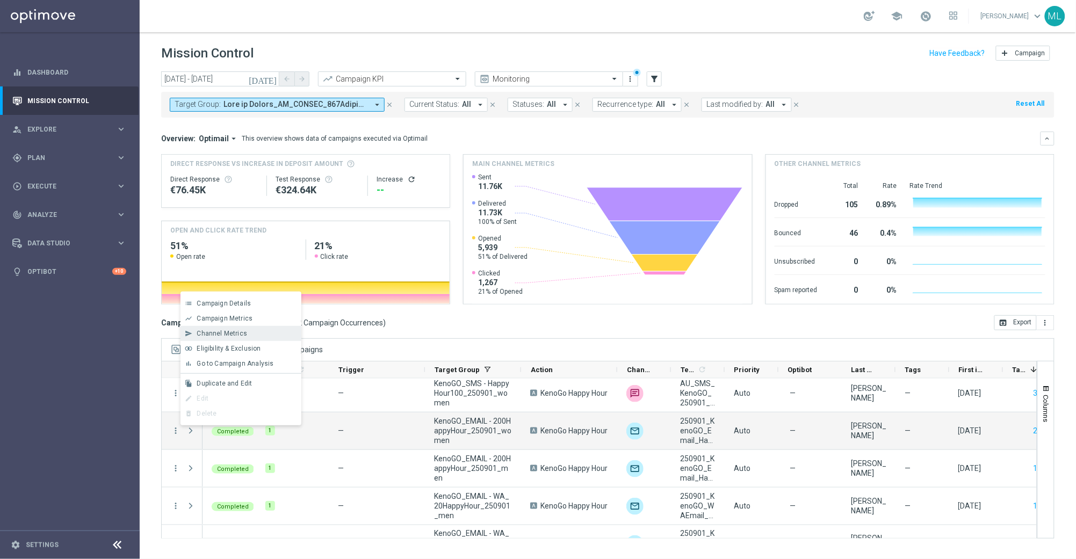
click at [234, 334] on span "Channel Metrics" at bounding box center [222, 334] width 50 height 8
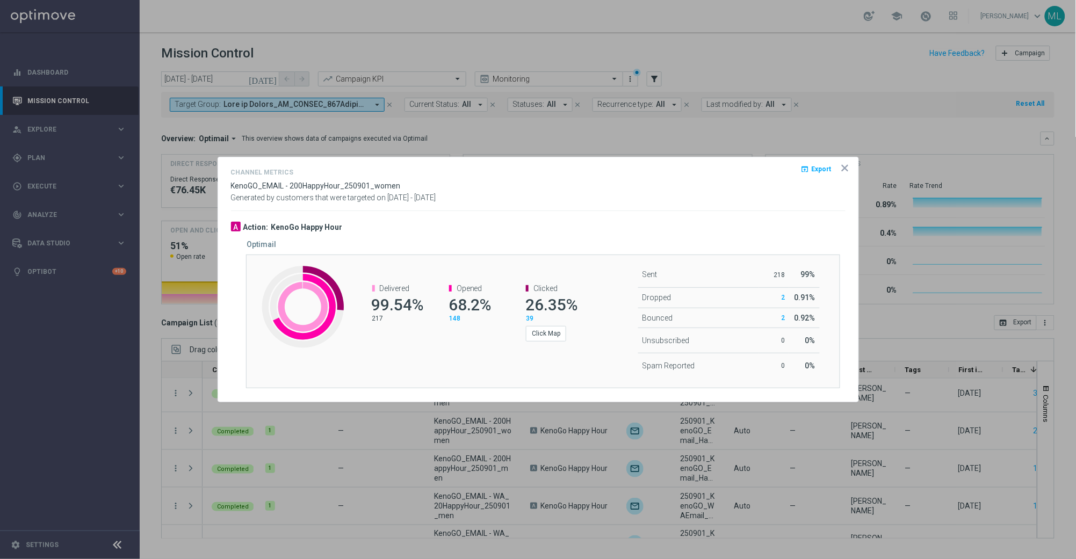
click at [820, 169] on span "Export" at bounding box center [822, 169] width 20 height 8
click at [655, 203] on div "Channel Metrics open_in_browser Export KenoGO_EMAIL - 200HappyHour_250901_women…" at bounding box center [538, 188] width 615 height 45
click at [846, 168] on icon "icon" at bounding box center [844, 167] width 5 height 5
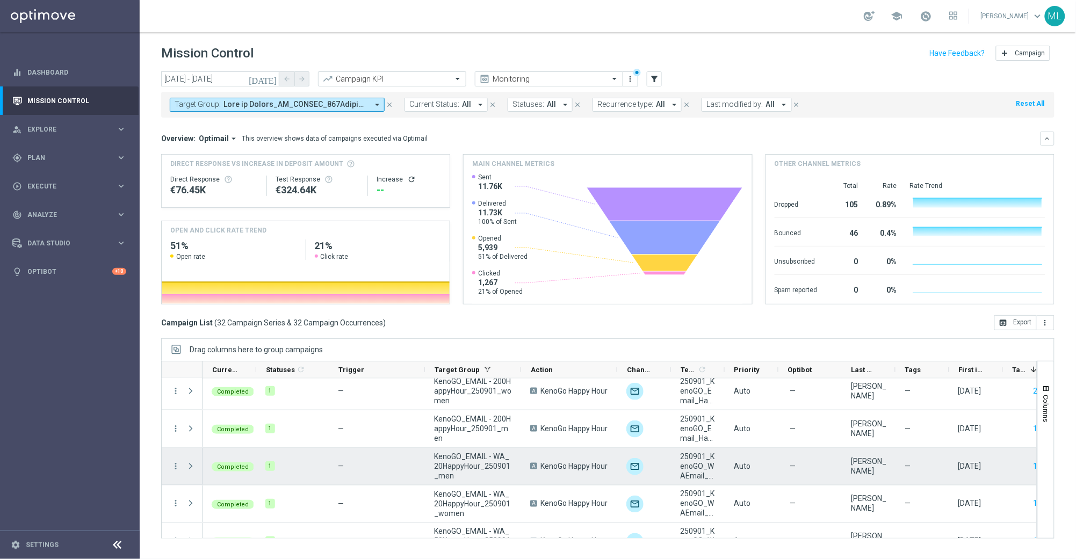
scroll to position [627, 0]
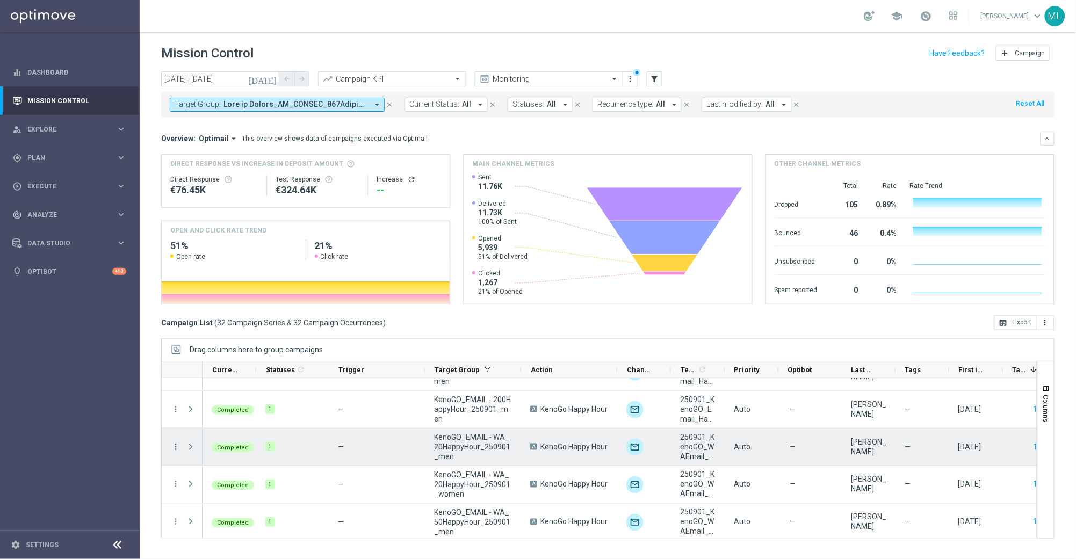
click at [177, 445] on icon "more_vert" at bounding box center [176, 447] width 10 height 10
click at [232, 348] on span "Channel Metrics" at bounding box center [222, 350] width 50 height 8
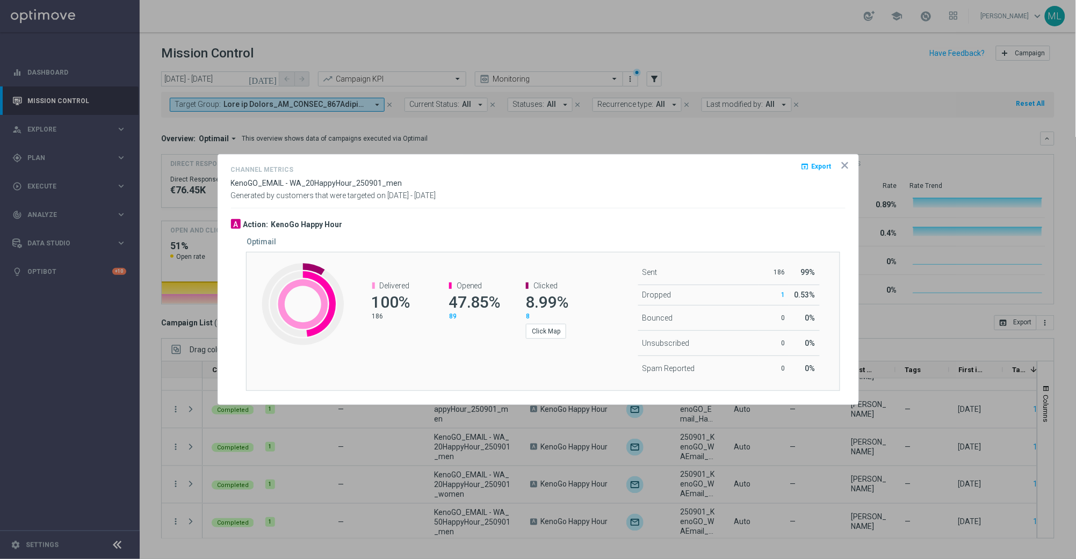
click at [812, 166] on span "Export" at bounding box center [822, 167] width 20 height 8
drag, startPoint x: 725, startPoint y: 174, endPoint x: 745, endPoint y: 176, distance: 20.5
click at [725, 175] on div "Channel Metrics open_in_browser Export" at bounding box center [538, 171] width 615 height 16
click at [846, 166] on icon "icon" at bounding box center [844, 165] width 5 height 5
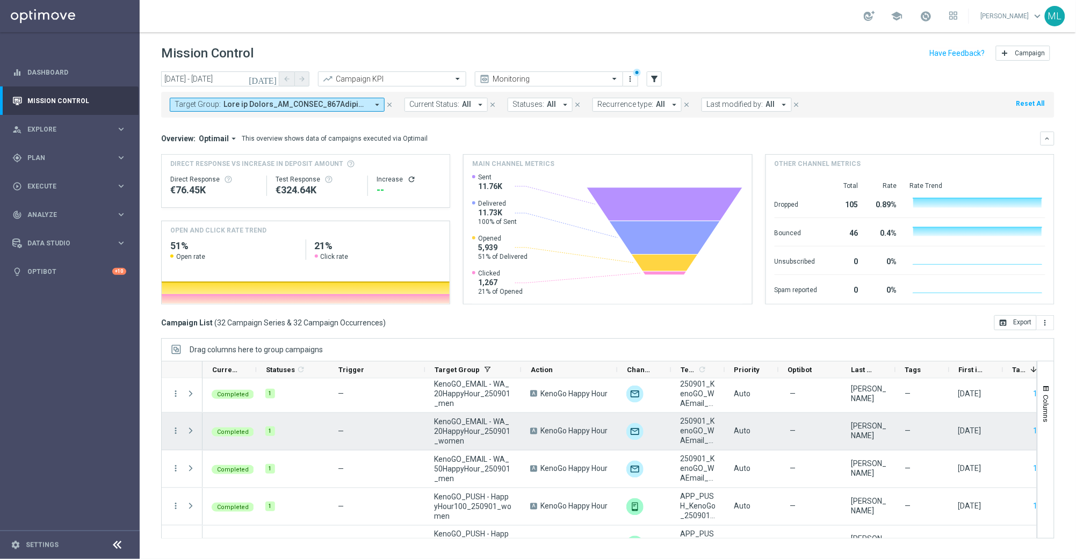
scroll to position [683, 0]
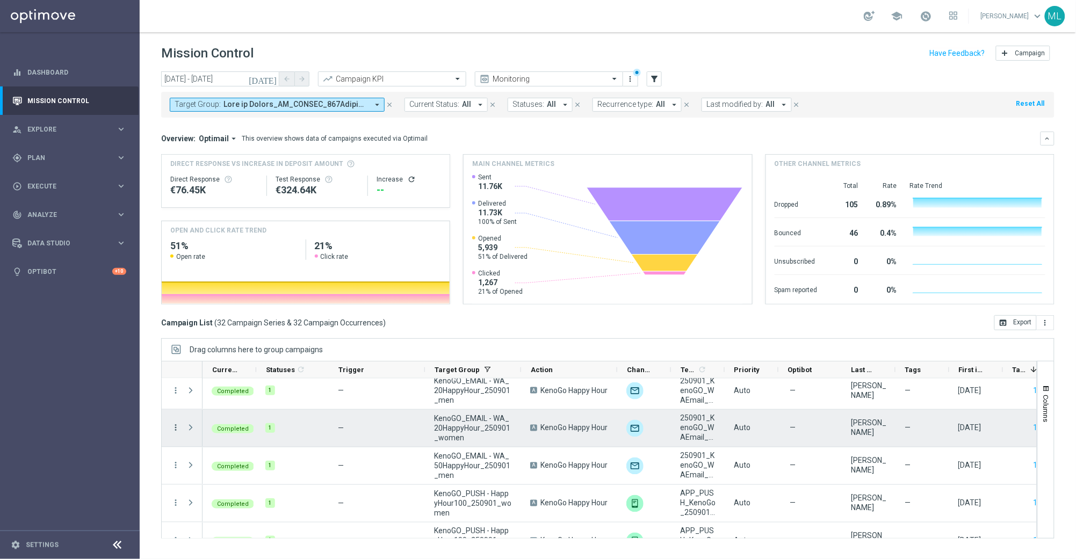
click at [173, 425] on icon "more_vert" at bounding box center [176, 428] width 10 height 10
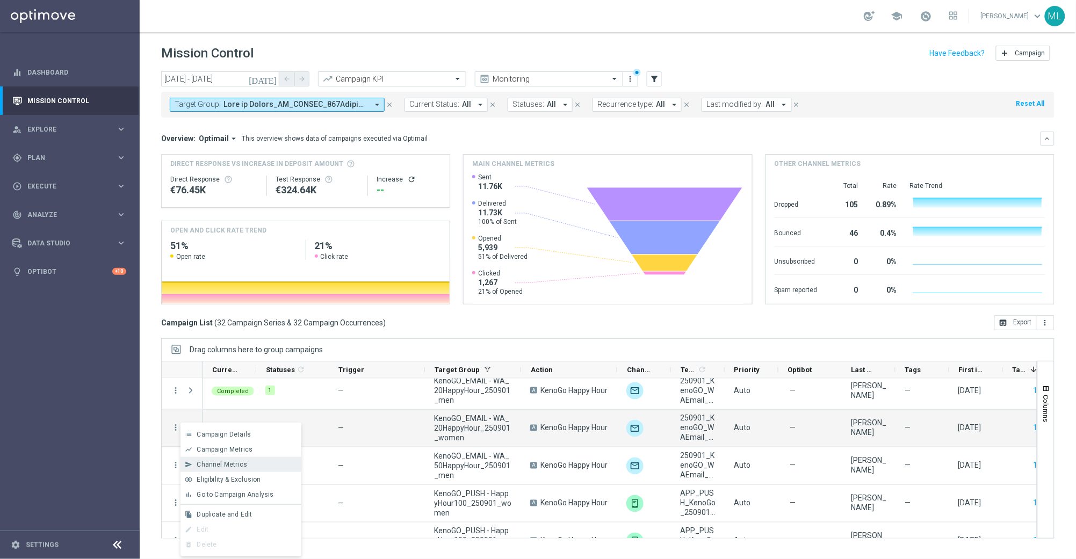
click at [230, 464] on span "Channel Metrics" at bounding box center [222, 465] width 50 height 8
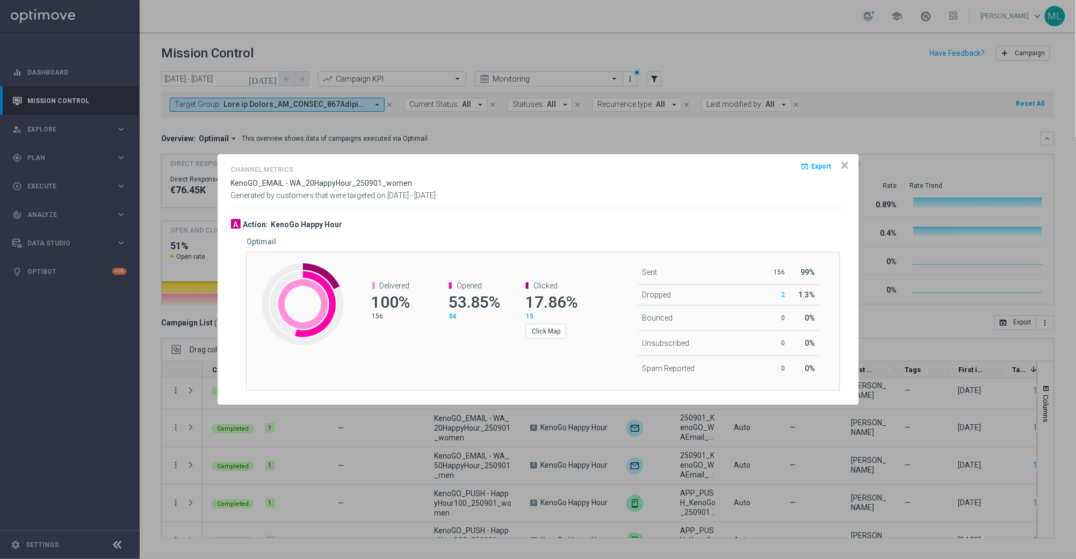
click at [819, 166] on span "Export" at bounding box center [822, 167] width 20 height 8
click at [627, 191] on div "Generated by customers that were targeted on 01 Sep 2025 - 01 Sep 2025" at bounding box center [538, 195] width 631 height 9
click at [844, 165] on icon "icon" at bounding box center [844, 165] width 5 height 5
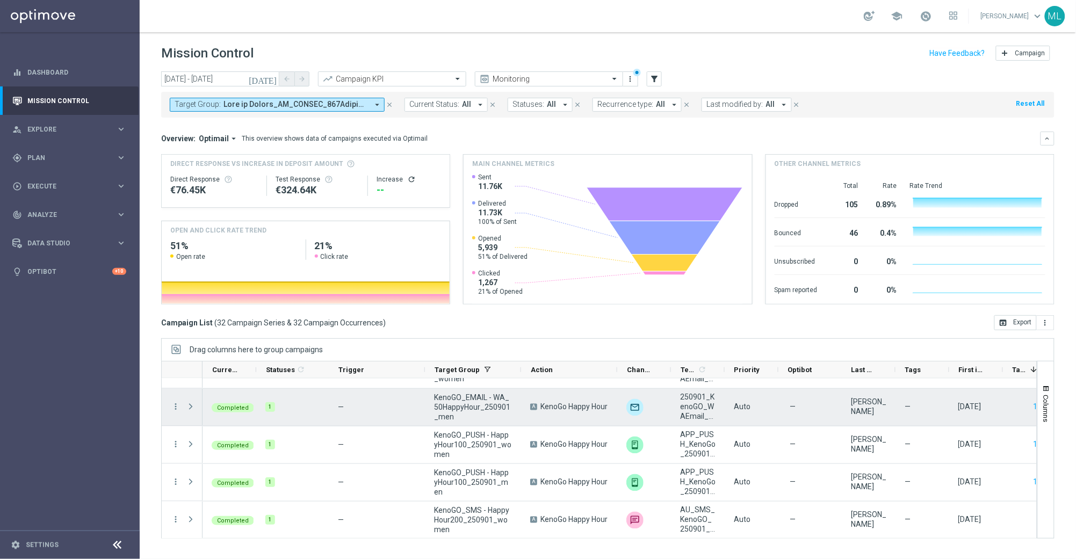
scroll to position [740, 0]
click at [175, 409] on icon "more_vert" at bounding box center [176, 409] width 10 height 10
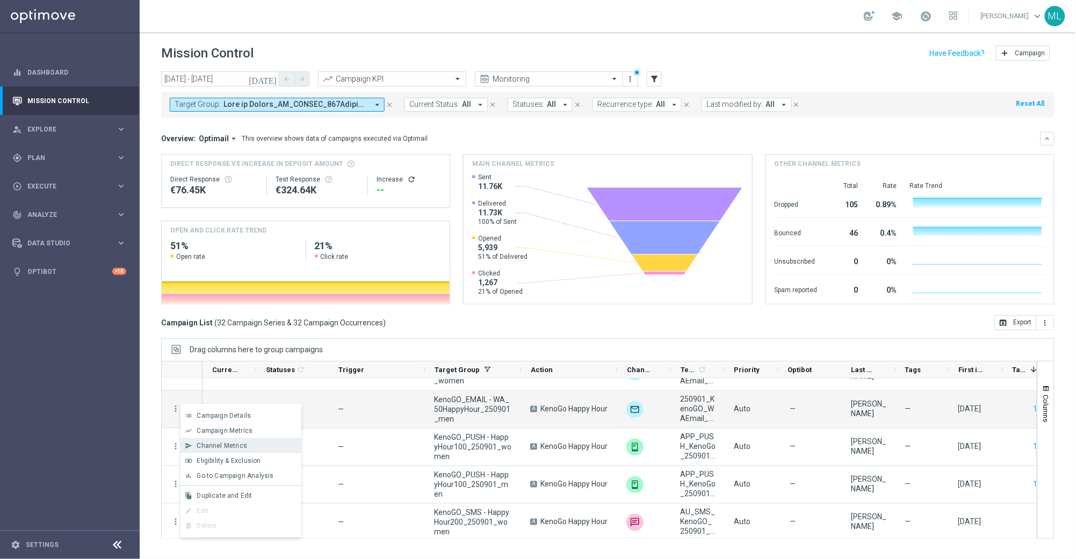
click at [225, 450] on span "Channel Metrics" at bounding box center [222, 446] width 50 height 8
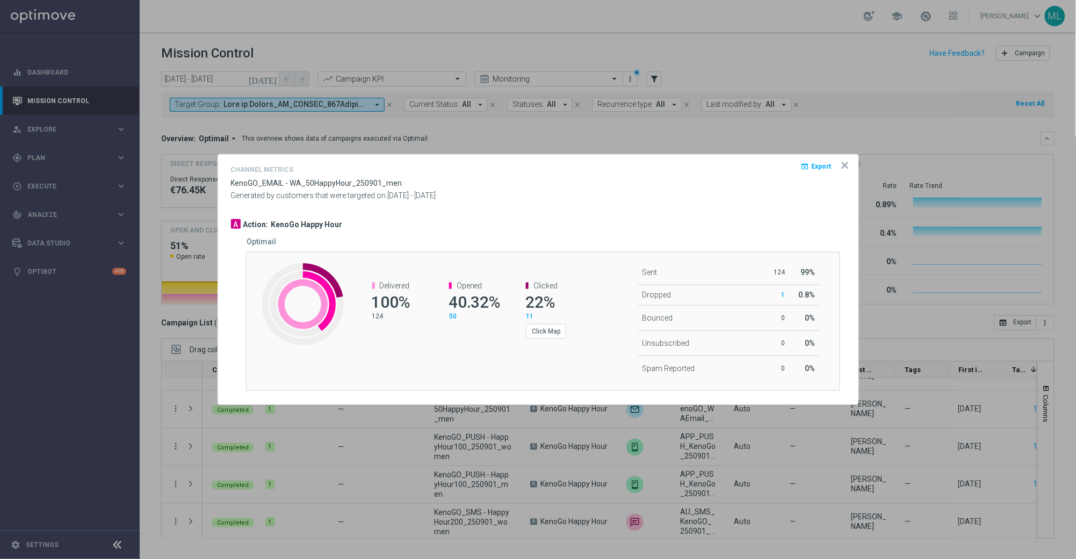
click at [820, 169] on span "Export" at bounding box center [822, 167] width 20 height 8
click at [633, 191] on div "Generated by customers that were targeted on 01 Sep 2025 - 01 Sep 2025" at bounding box center [538, 195] width 631 height 9
click at [845, 165] on icon "icon" at bounding box center [844, 165] width 5 height 5
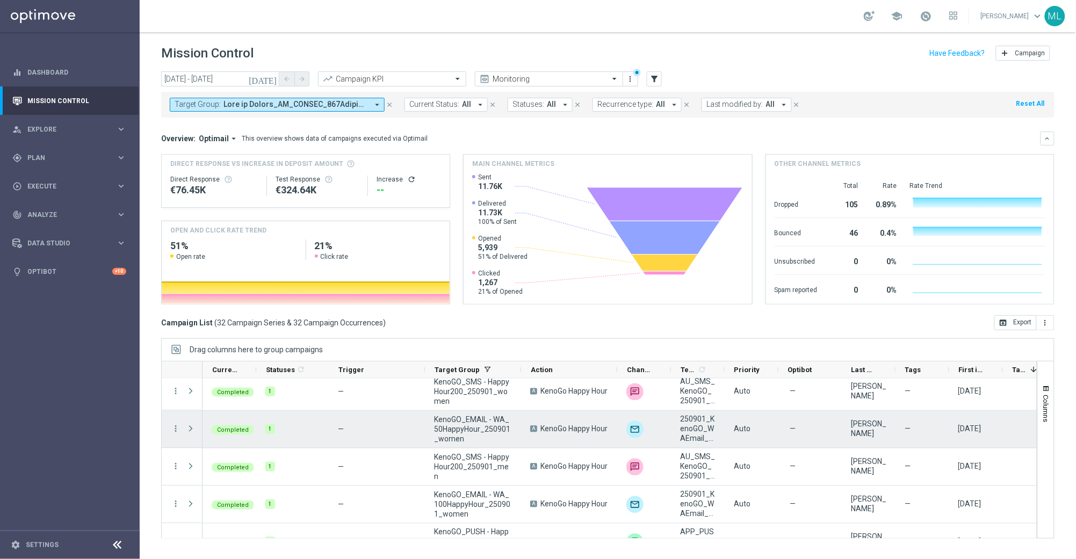
scroll to position [872, 0]
click at [175, 424] on icon "more_vert" at bounding box center [176, 428] width 10 height 10
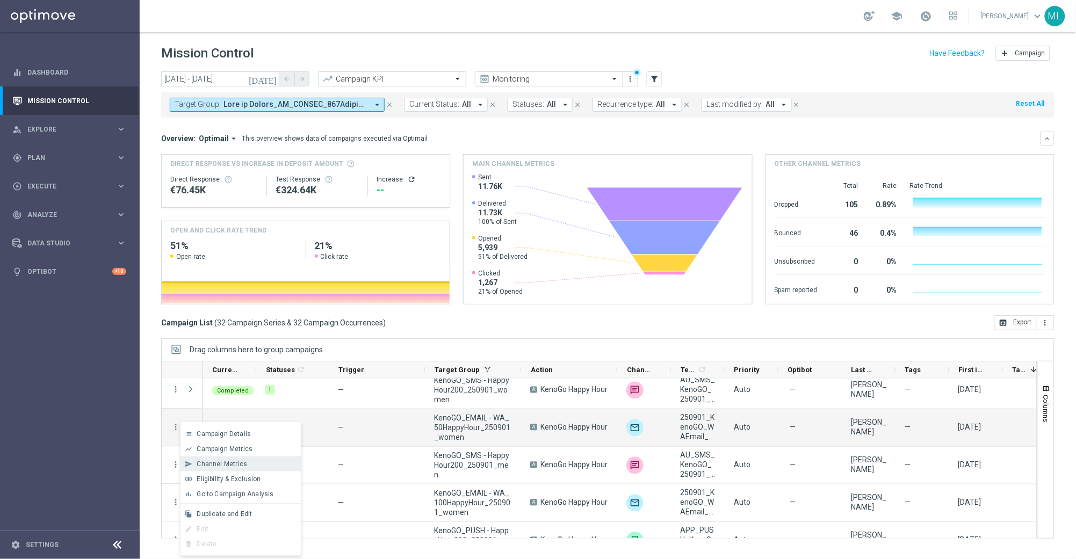
click at [225, 464] on span "Channel Metrics" at bounding box center [222, 464] width 50 height 8
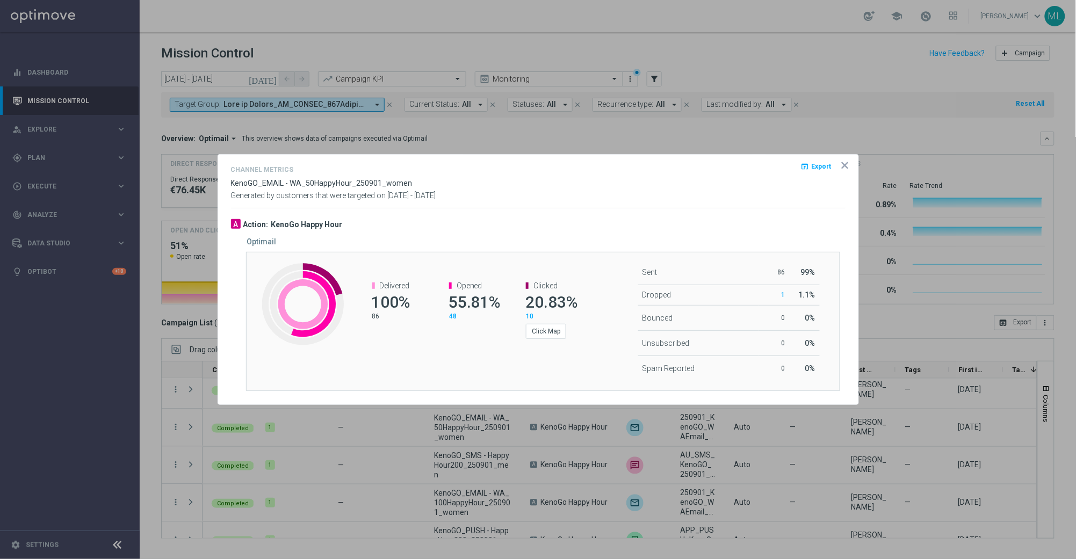
click at [811, 165] on button "open_in_browser Export" at bounding box center [816, 166] width 33 height 13
click at [704, 206] on div "Channel Metrics open_in_browser Export KenoGO_EMAIL - WA_50HappyHour_250901_wom…" at bounding box center [538, 185] width 615 height 45
click at [844, 165] on icon "icon" at bounding box center [844, 165] width 5 height 5
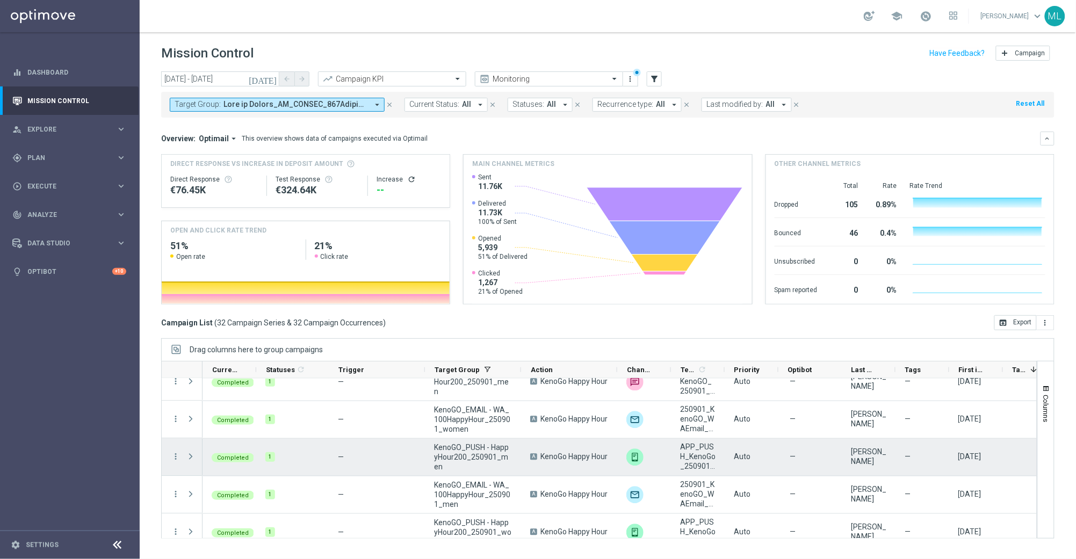
scroll to position [956, 0]
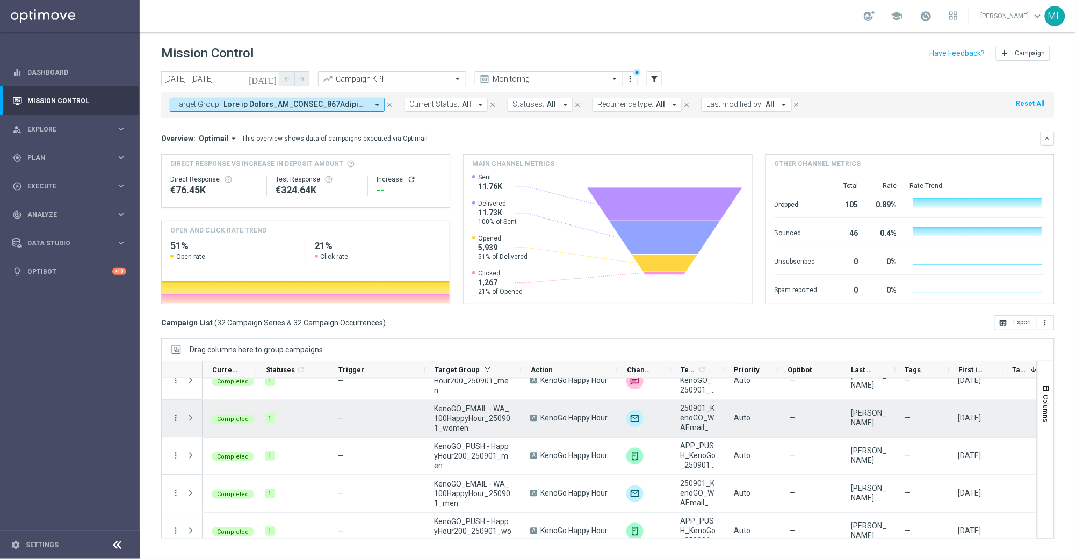
click at [177, 418] on icon "more_vert" at bounding box center [176, 419] width 10 height 10
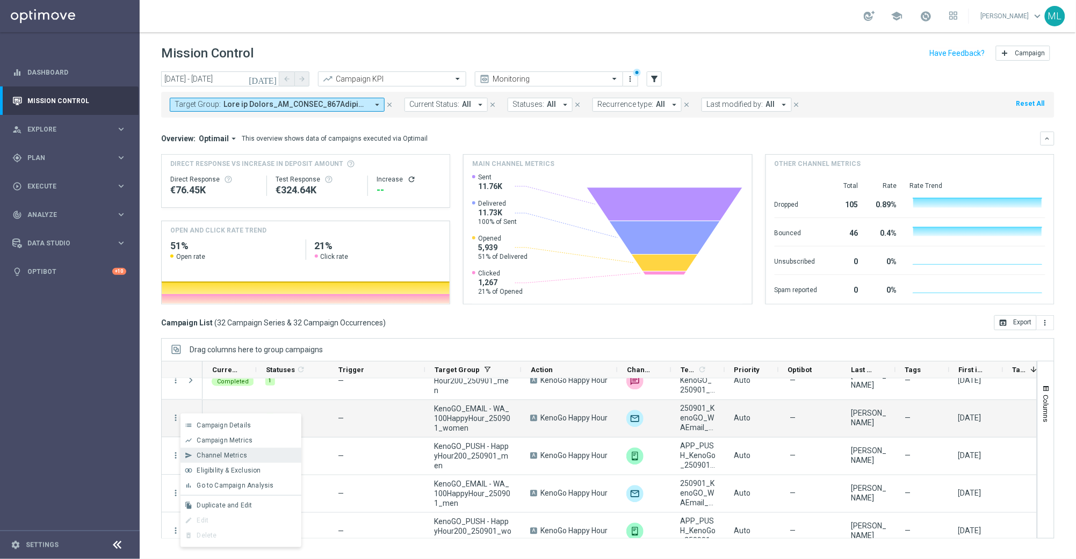
click at [223, 458] on span "Channel Metrics" at bounding box center [222, 456] width 50 height 8
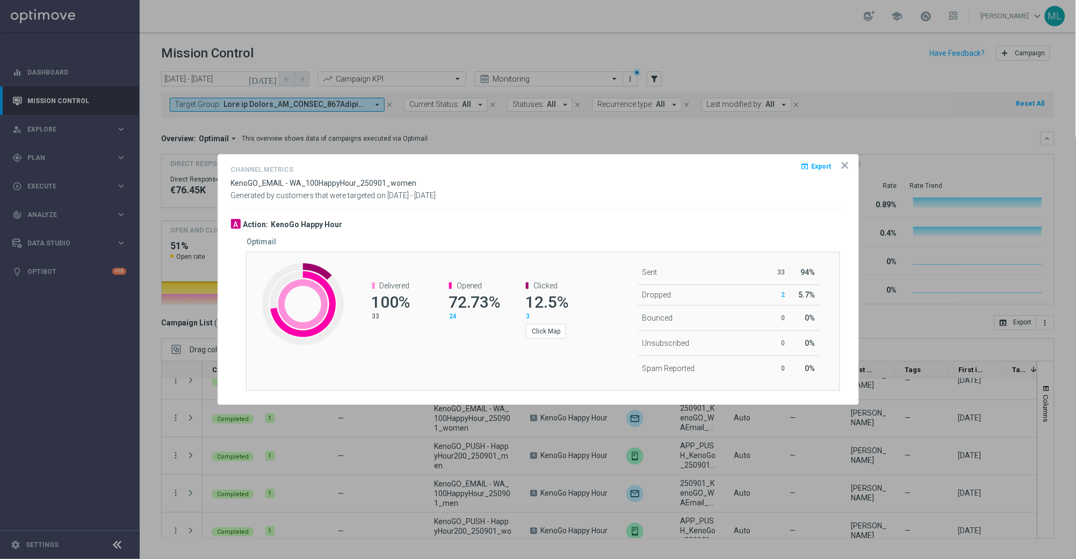
click at [817, 169] on span "Export" at bounding box center [822, 167] width 20 height 8
click at [639, 193] on div "Generated by customers that were targeted on 01 Sep 2025 - 01 Sep 2025" at bounding box center [538, 195] width 631 height 9
click at [845, 167] on icon "icon" at bounding box center [845, 165] width 11 height 11
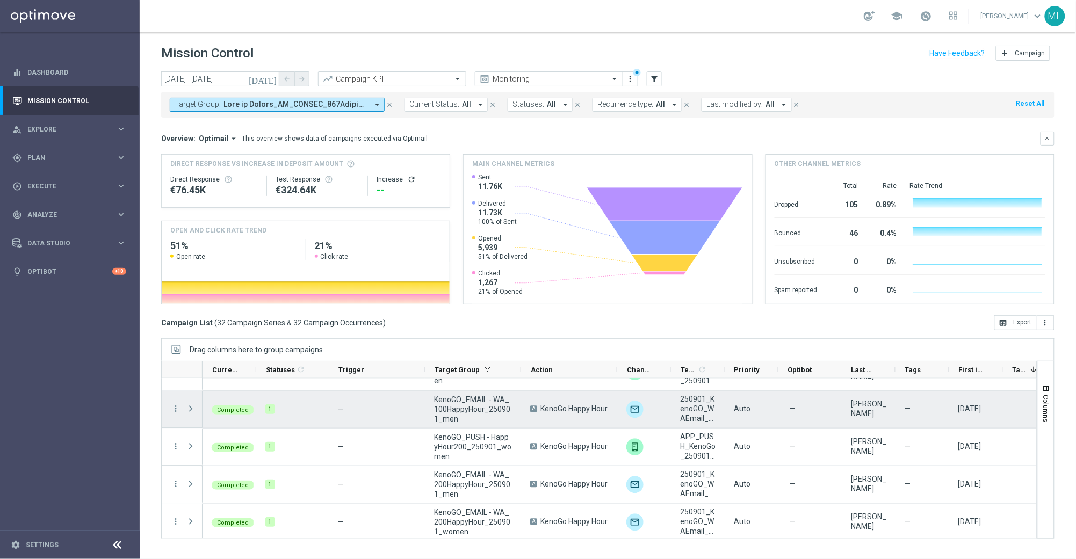
scroll to position [1044, 0]
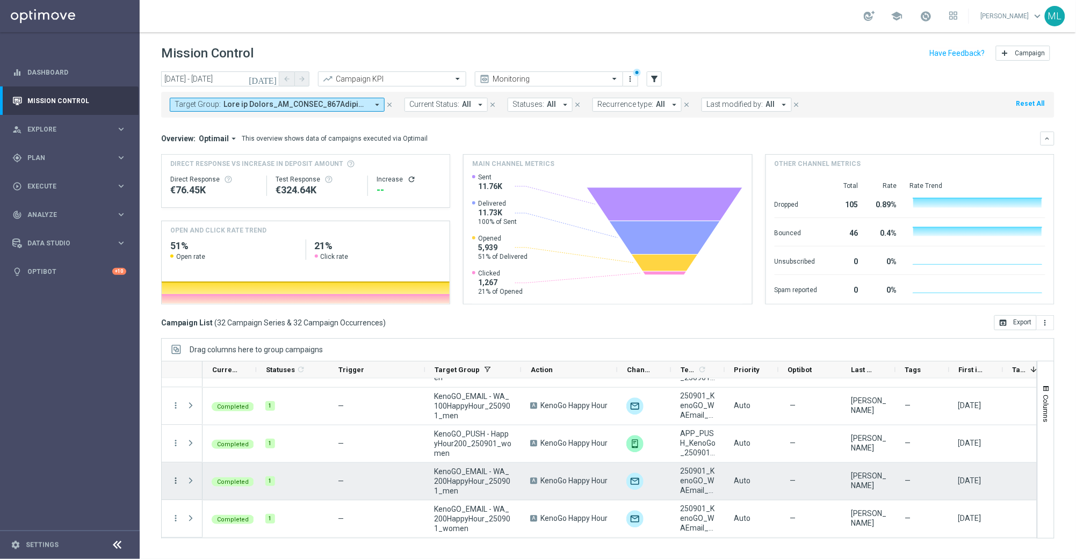
click at [175, 481] on icon "more_vert" at bounding box center [176, 481] width 10 height 10
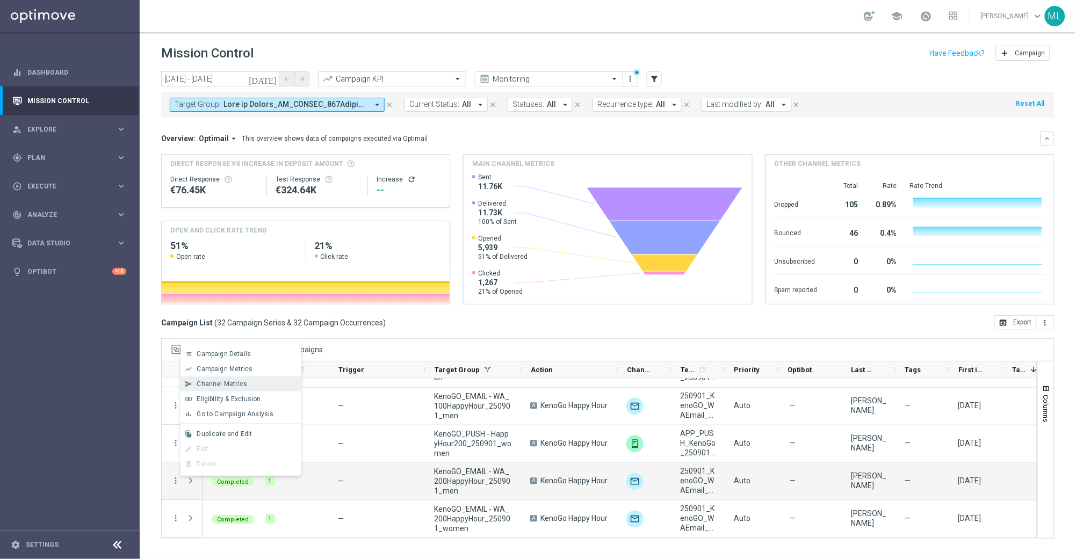
click at [237, 383] on span "Channel Metrics" at bounding box center [222, 384] width 50 height 8
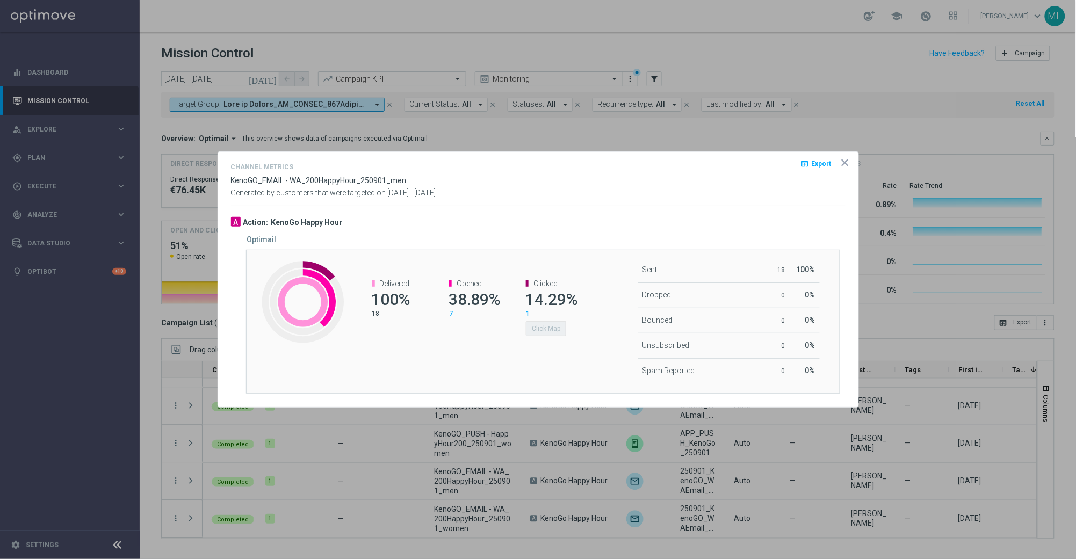
click at [822, 164] on span "Export" at bounding box center [822, 165] width 20 height 8
click at [646, 207] on opti-dialog-container "Channel Metrics open_in_browser Export KenoGO_EMAIL - WA_200HappyHour_250901_me…" at bounding box center [538, 279] width 640 height 255
click at [847, 163] on icon "icon" at bounding box center [844, 162] width 5 height 5
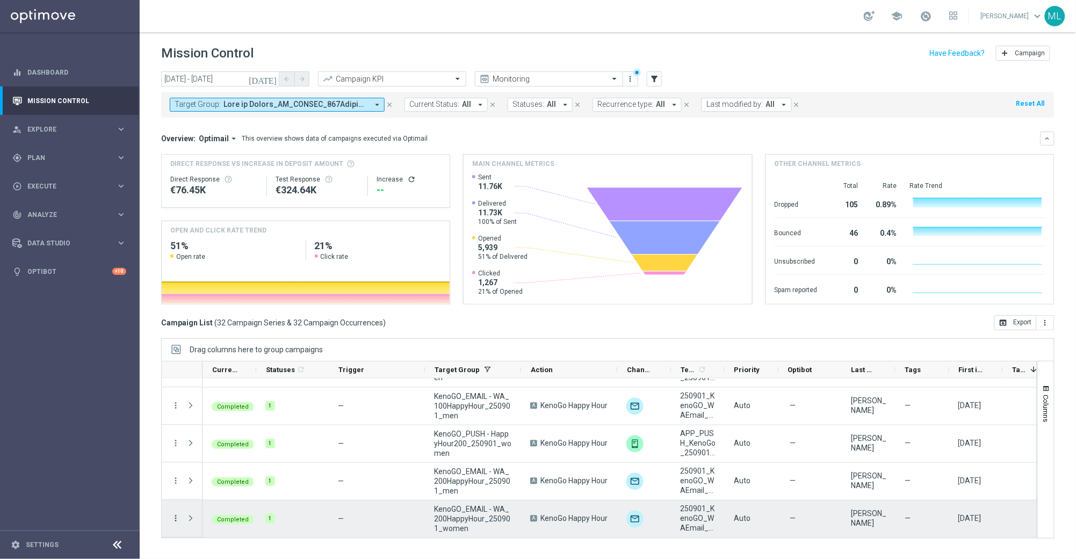
click at [176, 517] on icon "more_vert" at bounding box center [176, 519] width 10 height 10
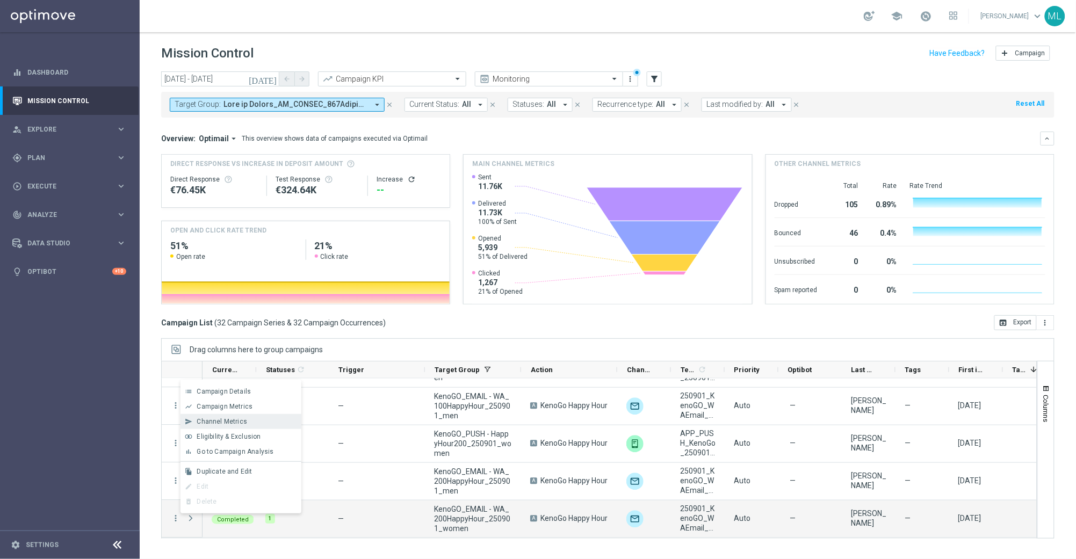
click at [225, 421] on span "Channel Metrics" at bounding box center [222, 422] width 50 height 8
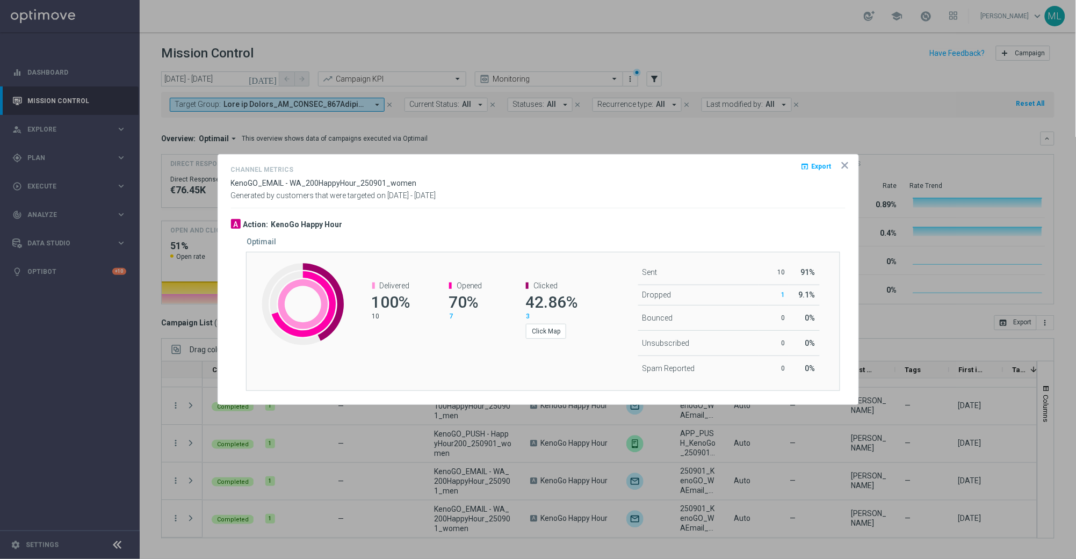
click at [819, 167] on span "Export" at bounding box center [822, 167] width 20 height 8
click at [842, 166] on icon "icon" at bounding box center [845, 165] width 11 height 11
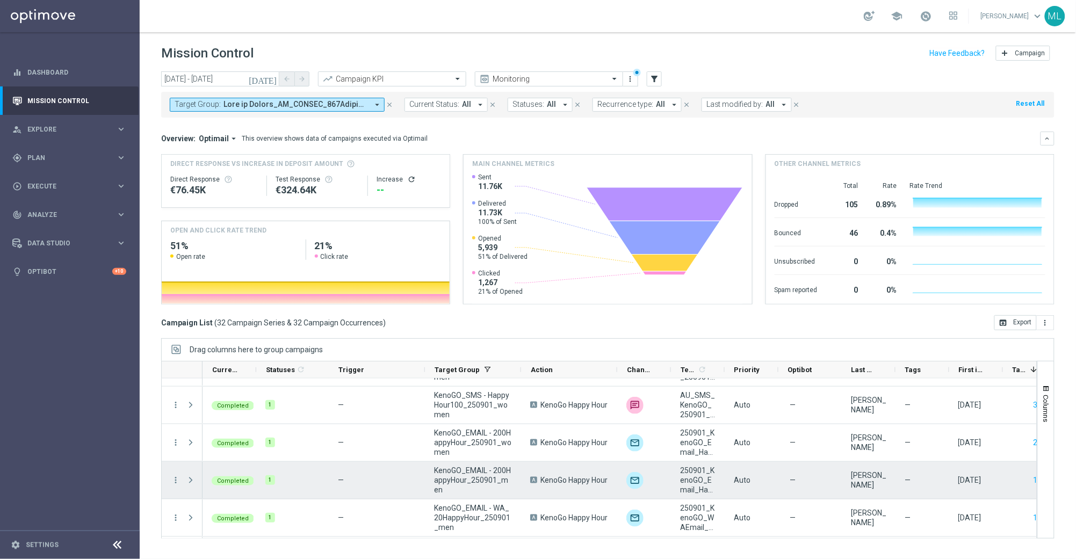
scroll to position [557, 0]
click at [174, 476] on icon "more_vert" at bounding box center [176, 479] width 10 height 10
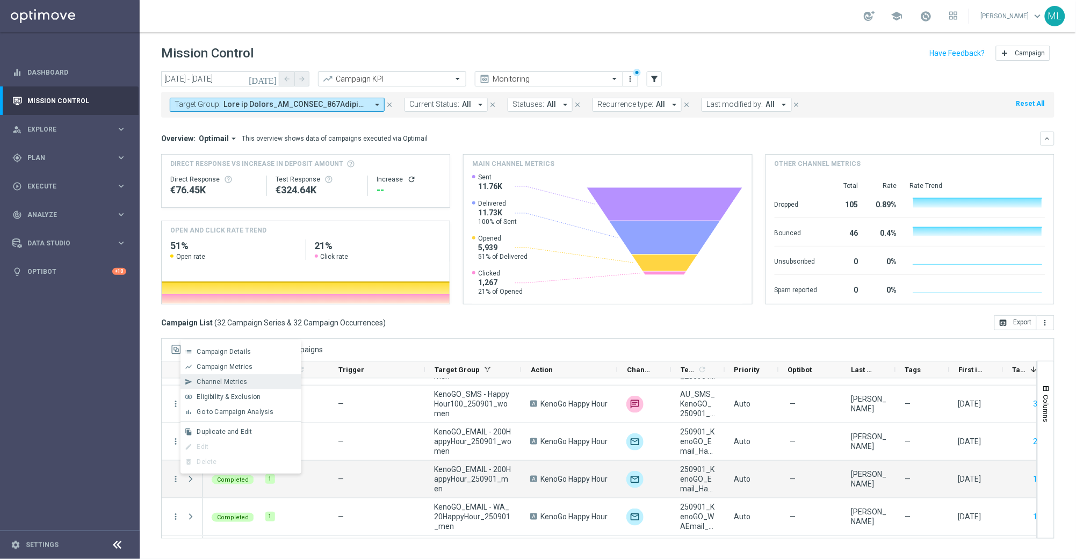
click at [223, 383] on span "Channel Metrics" at bounding box center [222, 382] width 50 height 8
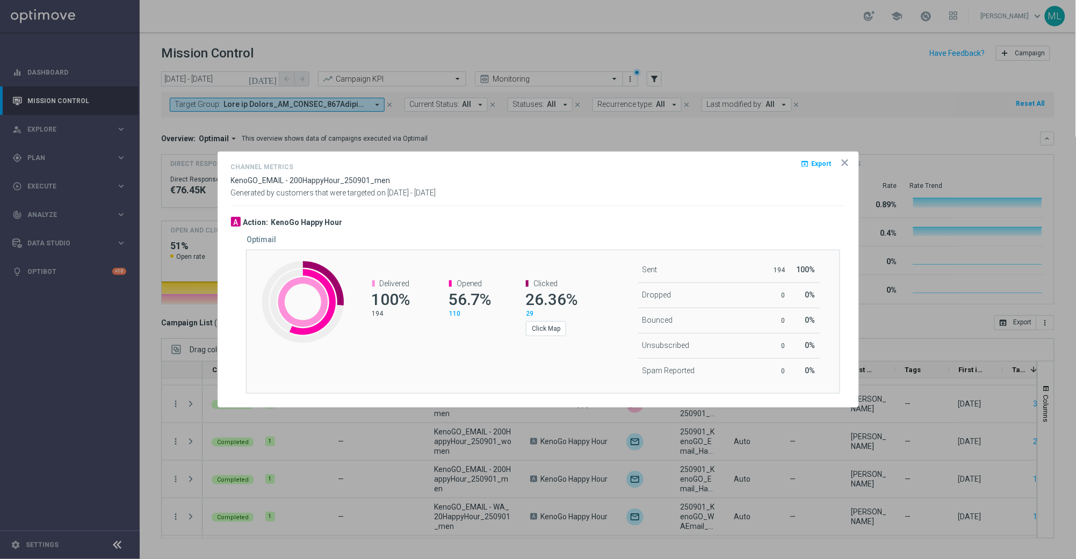
click at [818, 163] on span "Export" at bounding box center [822, 165] width 20 height 8
click at [842, 162] on icon "icon" at bounding box center [845, 162] width 11 height 11
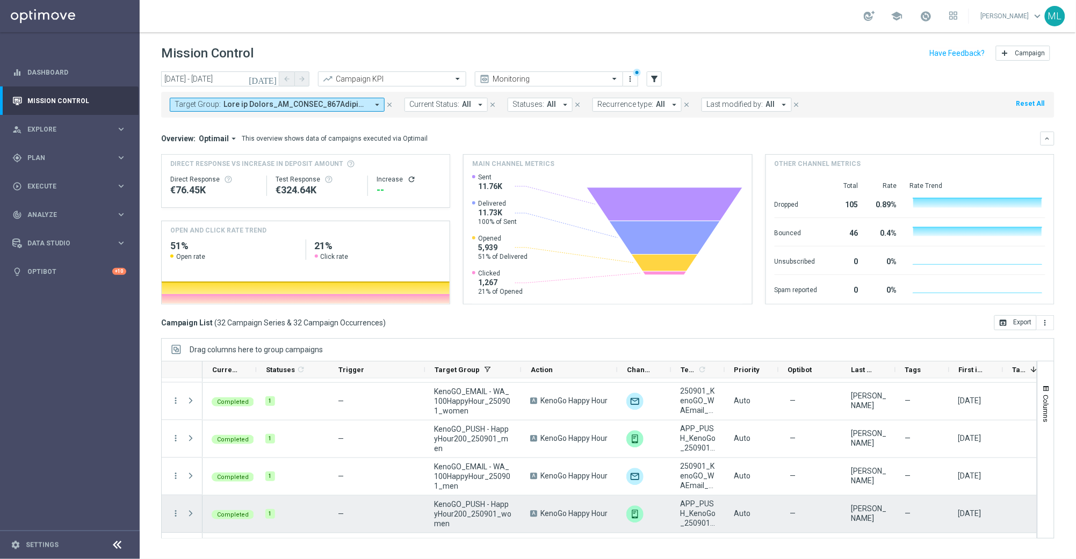
scroll to position [975, 0]
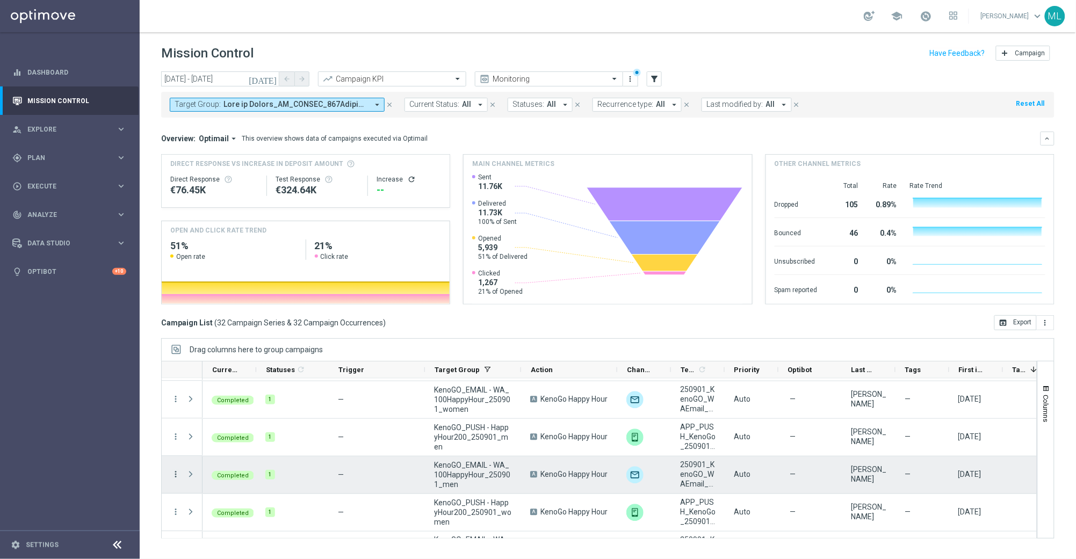
click at [175, 474] on icon "more_vert" at bounding box center [176, 475] width 10 height 10
click at [227, 379] on span "Channel Metrics" at bounding box center [222, 378] width 50 height 8
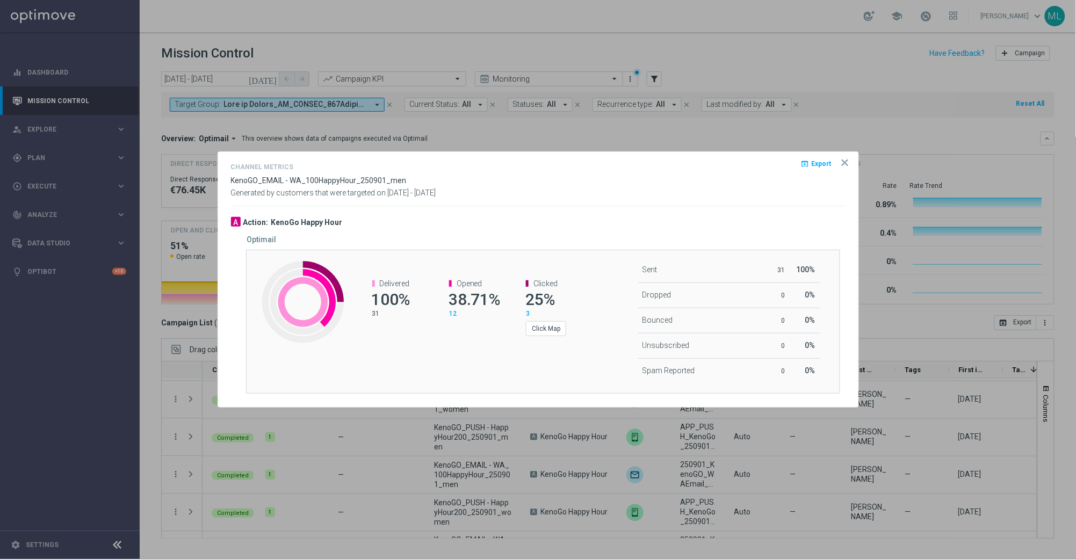
click at [813, 159] on button "open_in_browser Export" at bounding box center [816, 163] width 33 height 13
click at [759, 175] on div "Channel Metrics open_in_browser Export" at bounding box center [538, 169] width 615 height 16
click at [845, 162] on icon "icon" at bounding box center [844, 162] width 5 height 5
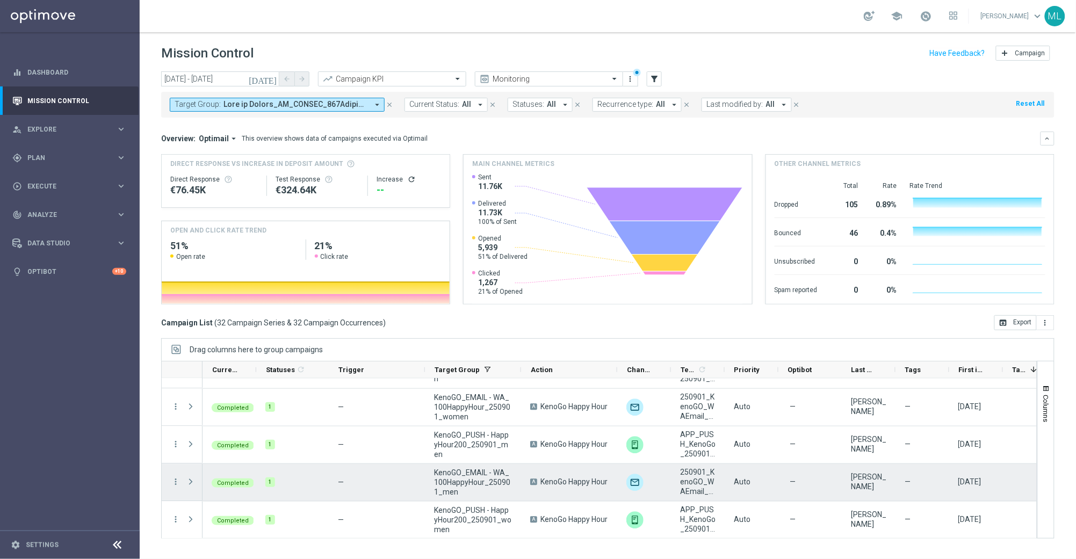
scroll to position [963, 0]
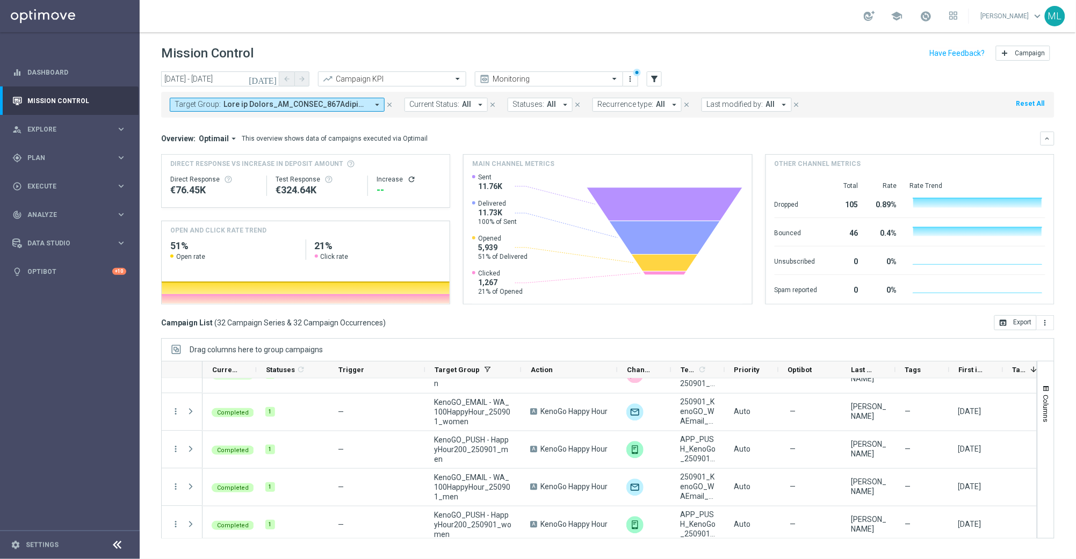
click at [373, 103] on icon "arrow_drop_down" at bounding box center [377, 105] width 10 height 10
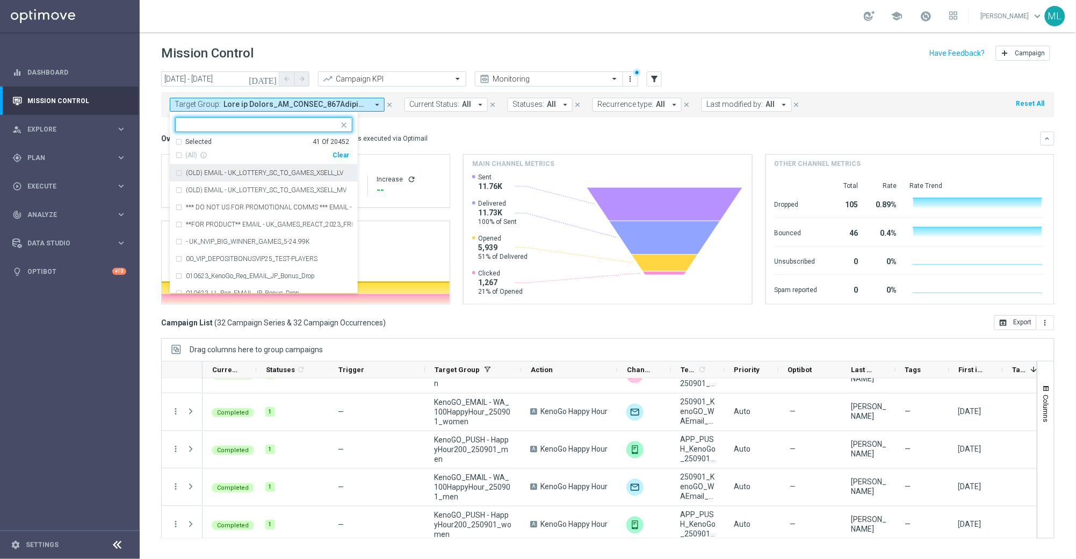
type input "2"
click at [0, 0] on div "Clear" at bounding box center [0, 0] width 0 height 0
click at [248, 127] on input "text" at bounding box center [259, 124] width 157 height 9
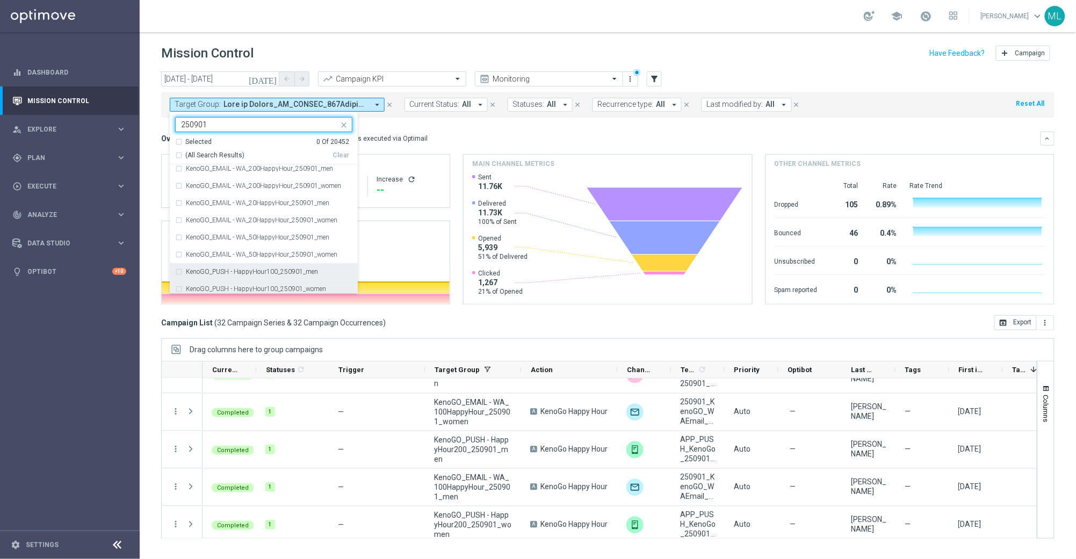
scroll to position [192, 0]
click at [180, 237] on div "KenoGO_EMAIL - WA_50HappyHour_250901_men" at bounding box center [263, 238] width 177 height 17
type input "250901"
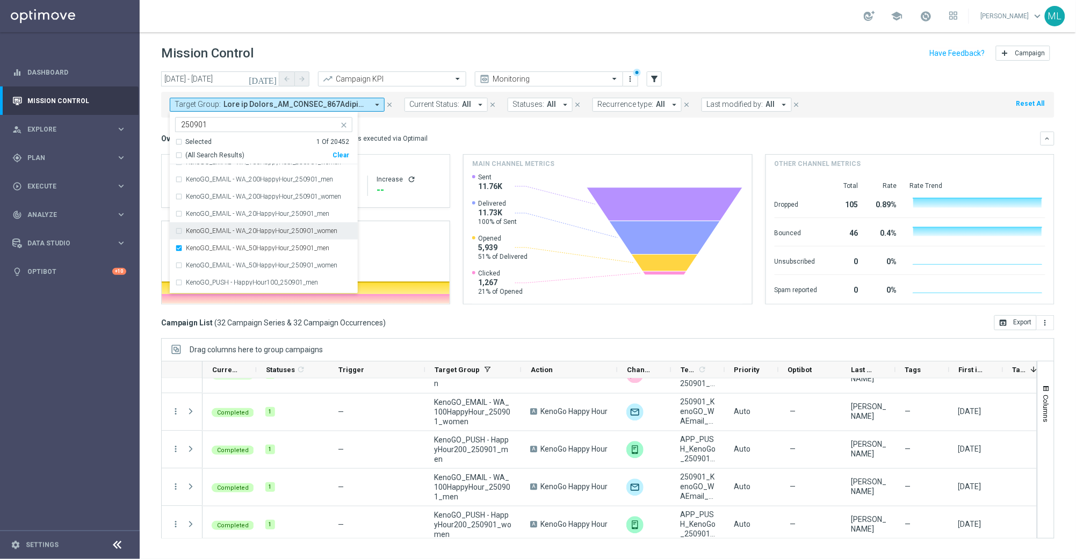
scroll to position [175, 0]
click at [181, 220] on div "KenoGO_EMAIL - WA_20HappyHour_250901_men" at bounding box center [263, 221] width 177 height 17
click at [178, 191] on div "KenoGO_EMAIL - WA_100HappyHour_250901_men" at bounding box center [263, 192] width 177 height 17
click at [501, 132] on div "Overview: Optimail arrow_drop_down This overview shows data of campaigns execut…" at bounding box center [607, 139] width 893 height 14
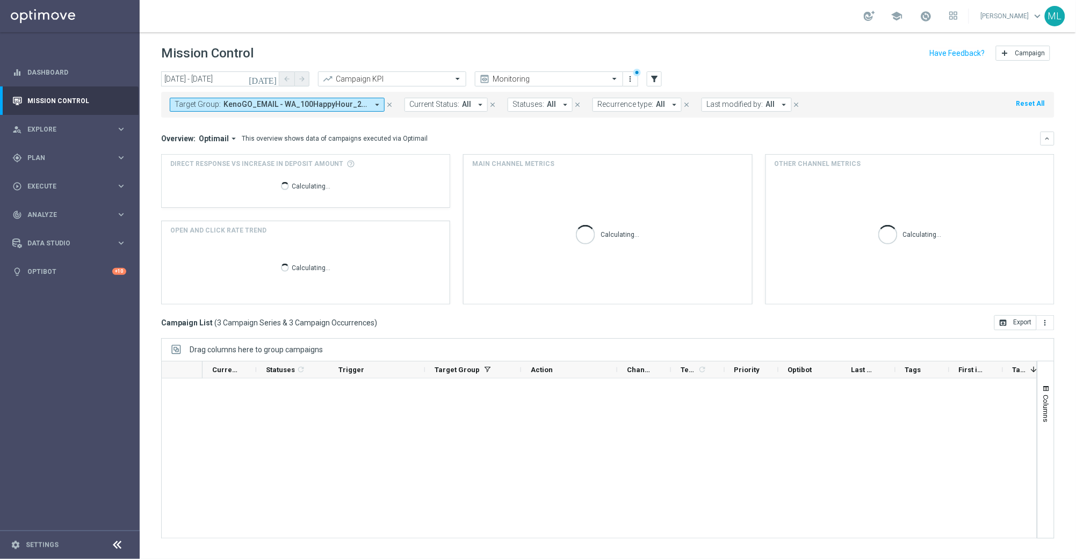
scroll to position [0, 0]
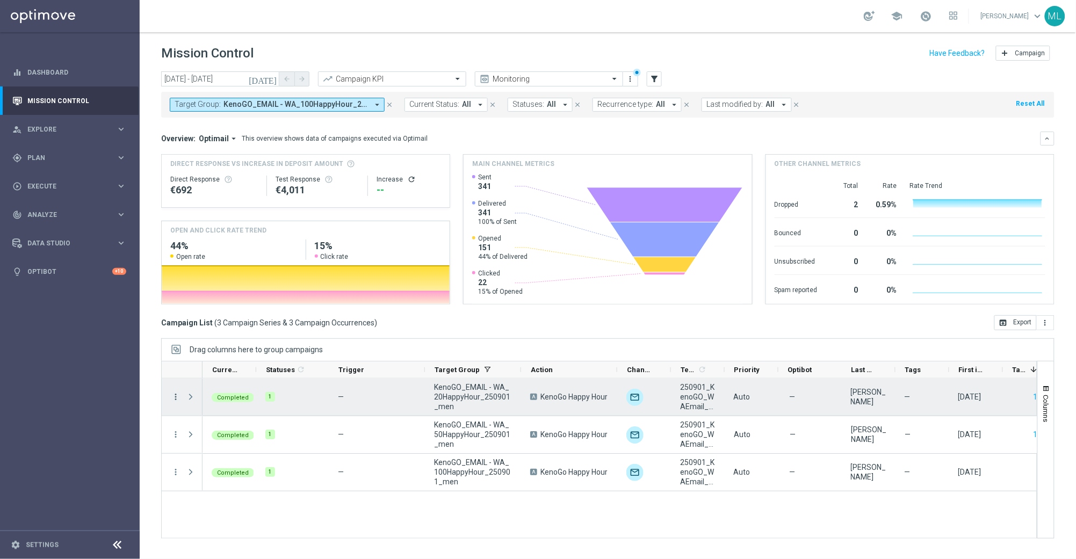
click at [176, 396] on icon "more_vert" at bounding box center [176, 397] width 10 height 10
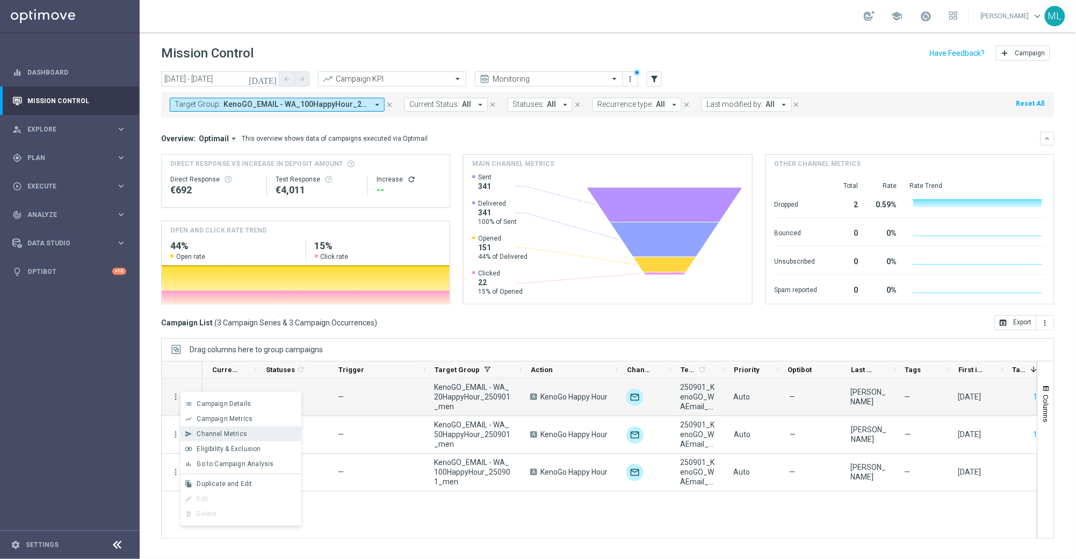
click at [225, 433] on span "Channel Metrics" at bounding box center [222, 434] width 50 height 8
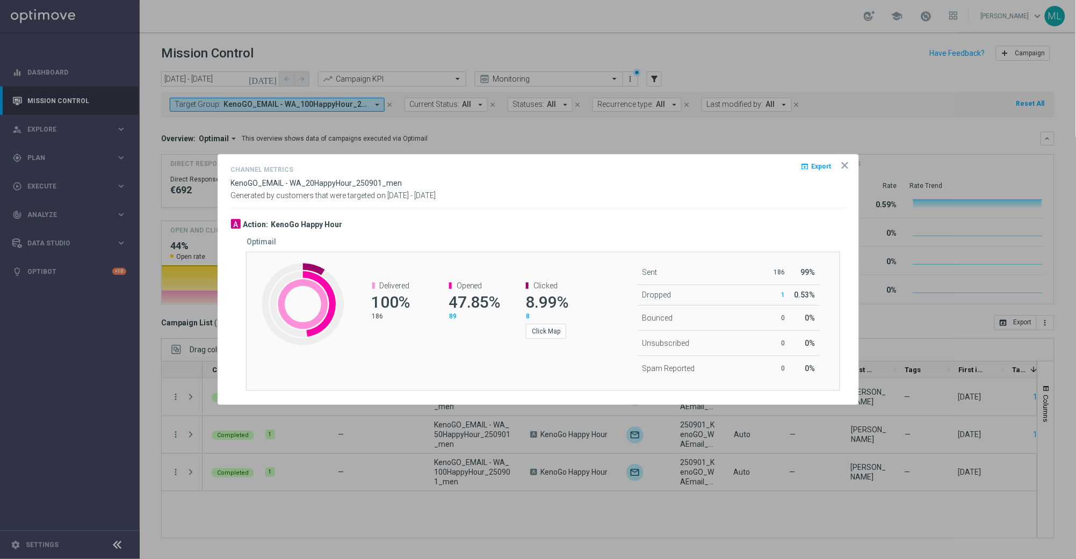
click at [814, 165] on span "Export" at bounding box center [822, 167] width 20 height 8
click at [843, 164] on icon "icon" at bounding box center [845, 165] width 11 height 11
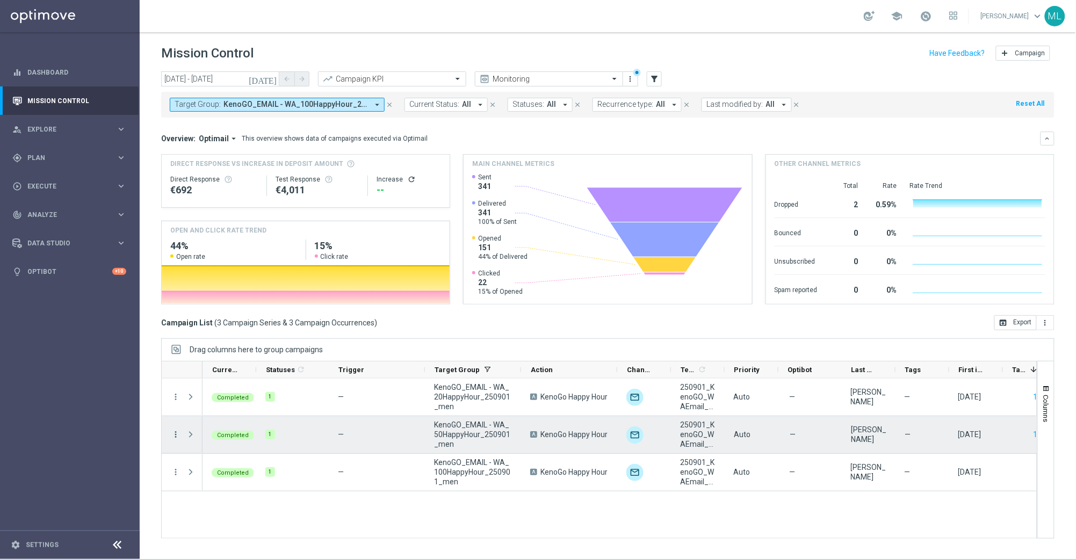
click at [173, 433] on icon "more_vert" at bounding box center [176, 435] width 10 height 10
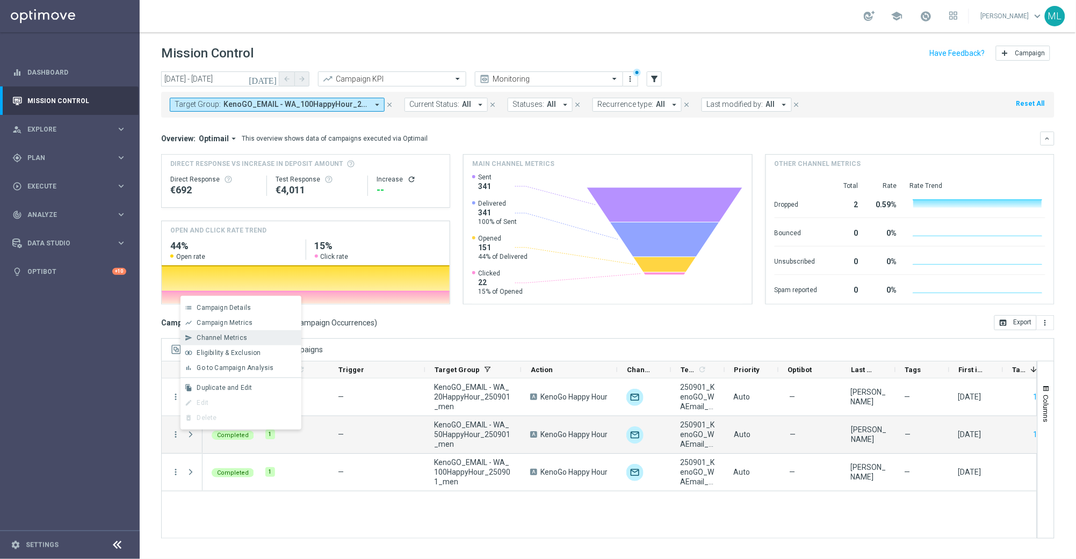
click at [235, 341] on span "Channel Metrics" at bounding box center [222, 338] width 50 height 8
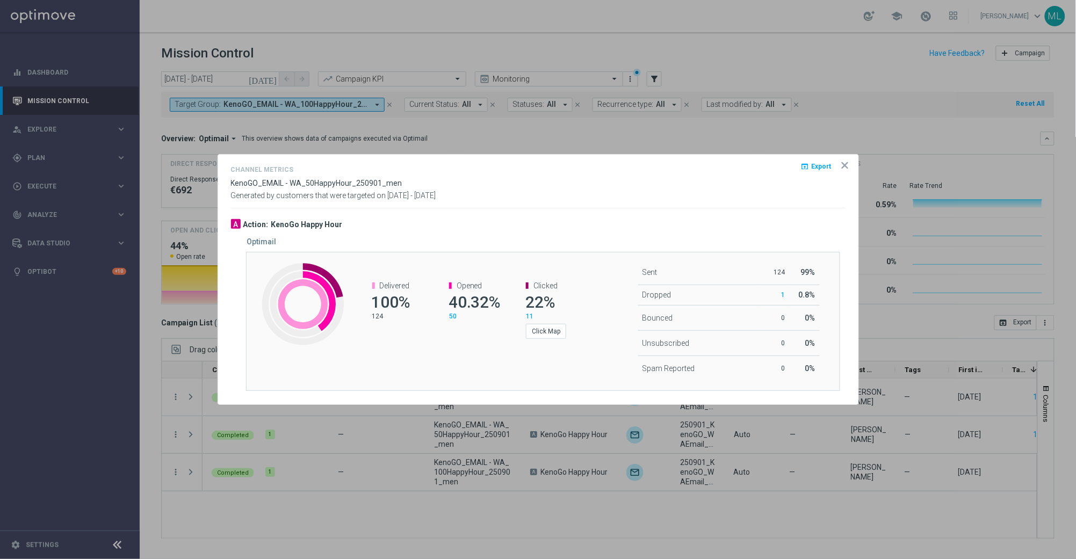
click at [820, 168] on span "Export" at bounding box center [822, 167] width 20 height 8
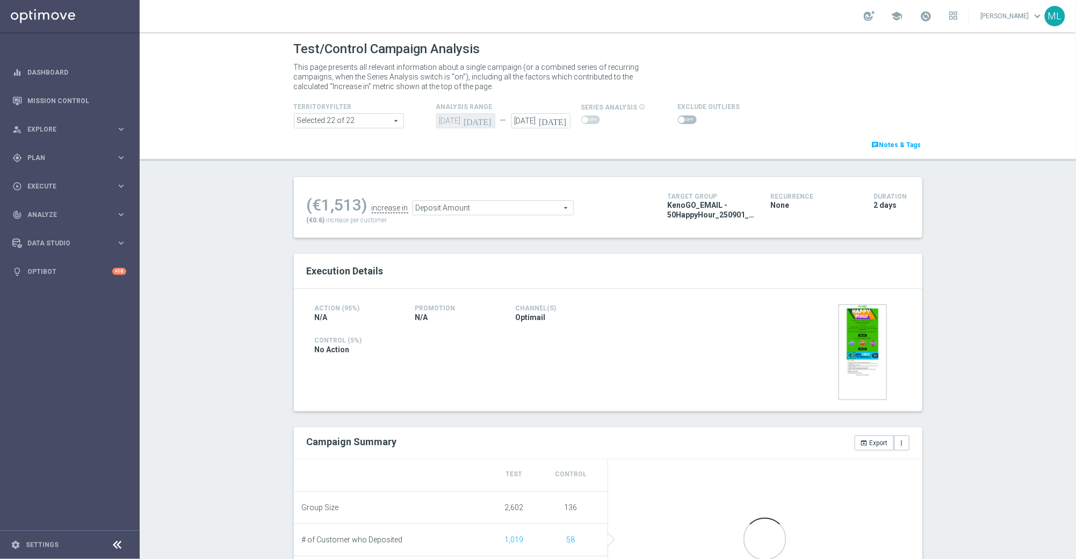
click at [566, 206] on span "Deposit Amount" at bounding box center [493, 208] width 160 height 14
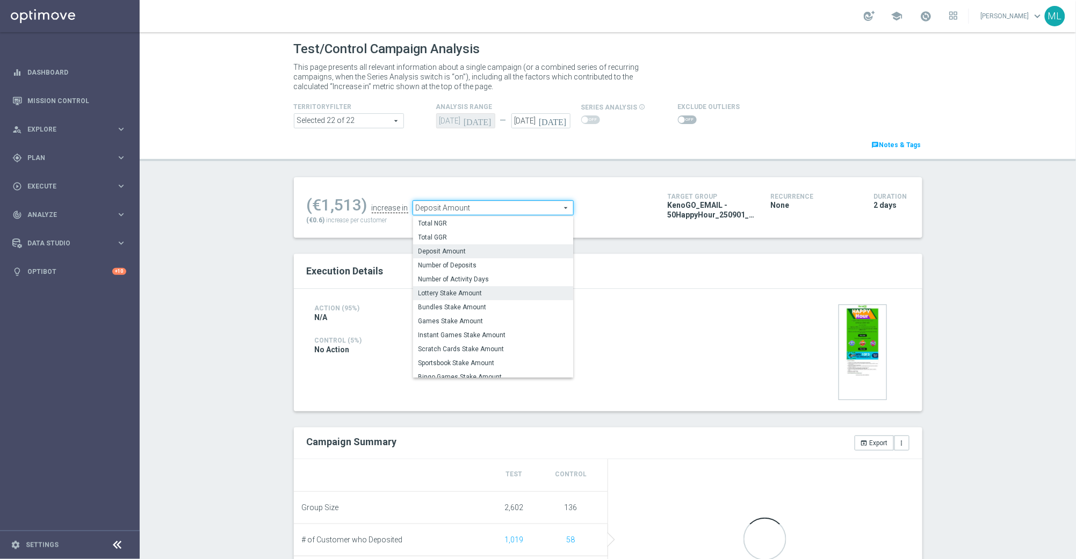
click at [503, 294] on span "Lottery Stake Amount" at bounding box center [492, 293] width 149 height 9
type input "Lottery Stake Amount"
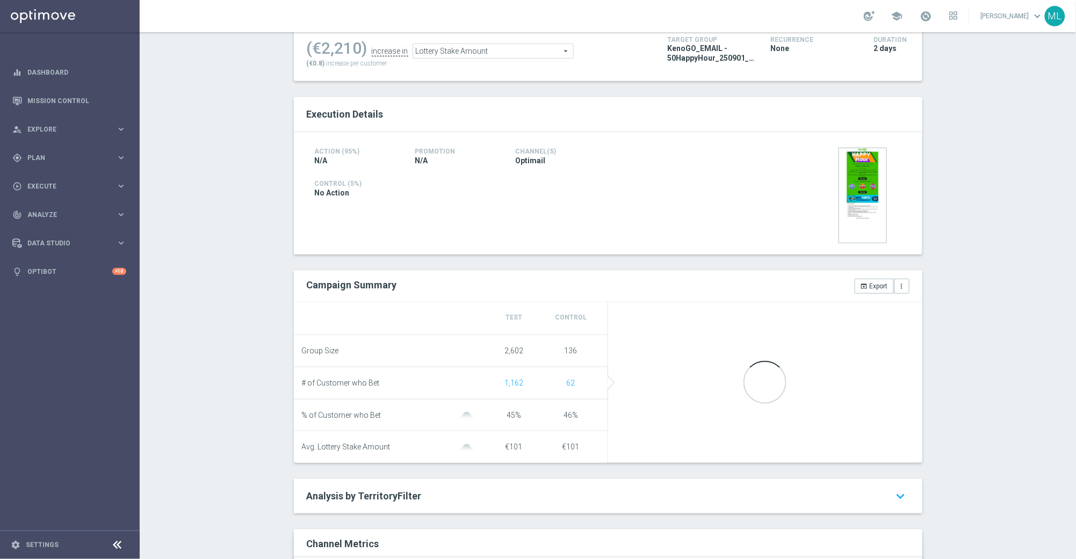
scroll to position [161, 0]
